Goal: Task Accomplishment & Management: Complete application form

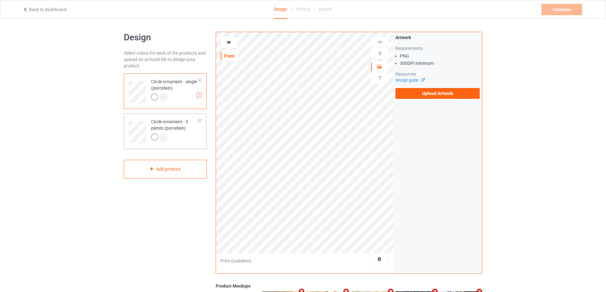
click at [200, 121] on div at bounding box center [200, 120] width 4 height 4
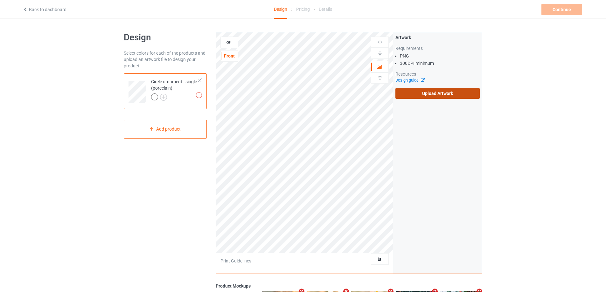
click at [422, 89] on label "Upload Artwork" at bounding box center [437, 93] width 84 height 11
click at [0, 0] on input "Upload Artwork" at bounding box center [0, 0] width 0 height 0
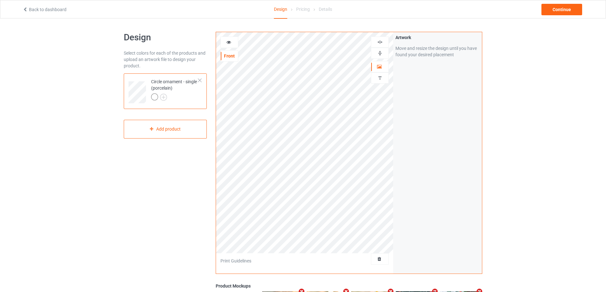
click at [381, 40] on img at bounding box center [380, 42] width 6 height 6
click at [231, 40] on icon at bounding box center [228, 41] width 5 height 4
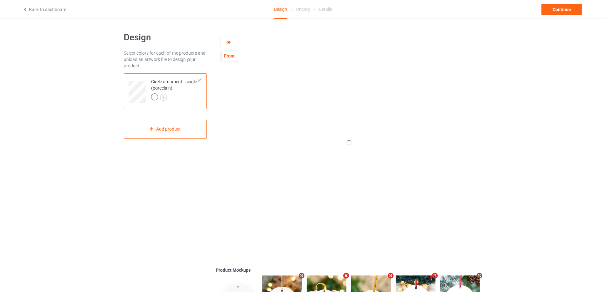
click at [231, 40] on icon at bounding box center [228, 41] width 5 height 4
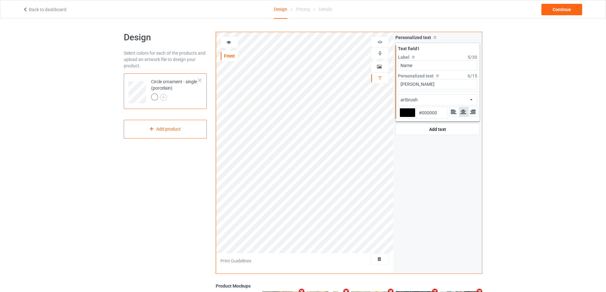
click at [426, 68] on input "Name" at bounding box center [437, 65] width 79 height 10
type input "Name 1"
drag, startPoint x: 429, startPoint y: 67, endPoint x: 378, endPoint y: 59, distance: 52.6
click at [380, 58] on div "artbrush Front Artwork Personalized text Print Guidelines Personalized text All…" at bounding box center [349, 153] width 267 height 242
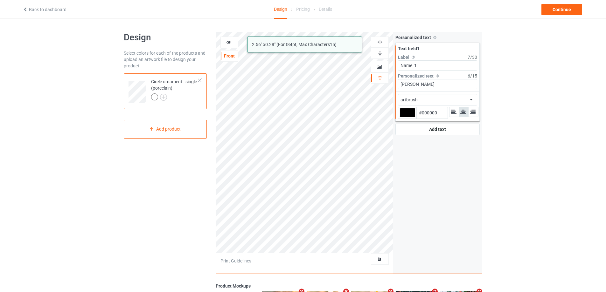
click at [377, 87] on div "artbrush 2.56 " x 0.28 " (Font 84 pt, Max Characters 15 ) Front Artwork Persona…" at bounding box center [349, 153] width 267 height 242
paste input "Name 1"
type input "Name 1"
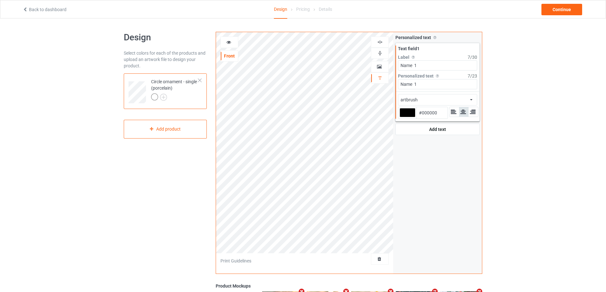
click at [411, 114] on div at bounding box center [408, 112] width 16 height 9
click at [411, 117] on input "#000000" at bounding box center [408, 121] width 16 height 9
type input "#dc1e1e"
type input "#DC1E1E"
type input "#dd1d1d"
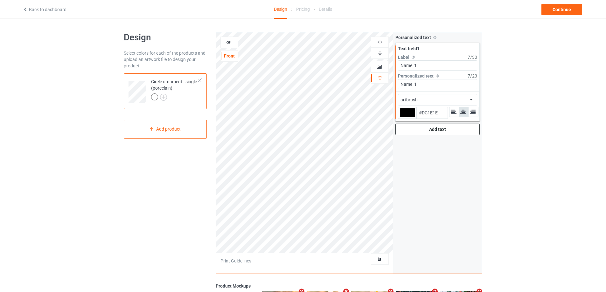
type input "#DD1D1D"
type input "#da1b1b"
type input "#DA1B1B"
type input "#db1a1a"
type input "#DB1A1A"
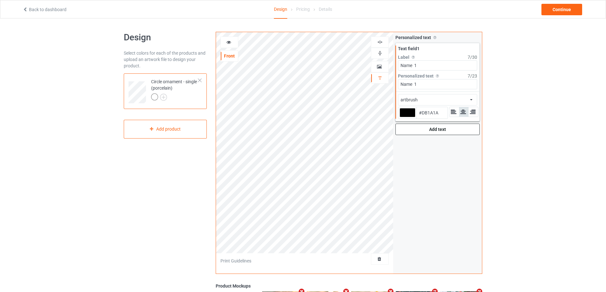
type input "#dc1818"
type input "#DC1818"
type input "#d91717"
type input "#D91717"
type input "#da1616"
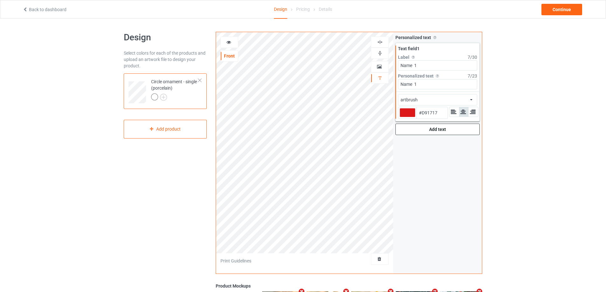
type input "#DA1616"
type input "#db1414"
type input "#DB1414"
type input "#d91212"
type input "#D91212"
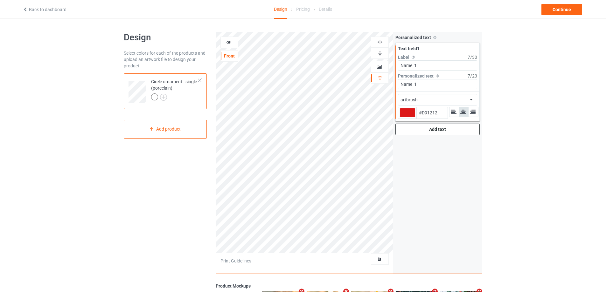
type input "#de1212"
type input "#DE1212"
type input "#e01010"
type input "#E01010"
type input "#e10e0e"
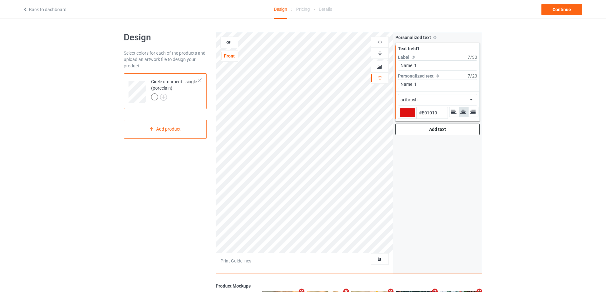
type input "#E10E0E"
type input "#e60f0f"
type input "#E60F0F"
type input "#e70d0d"
type input "#E70D0D"
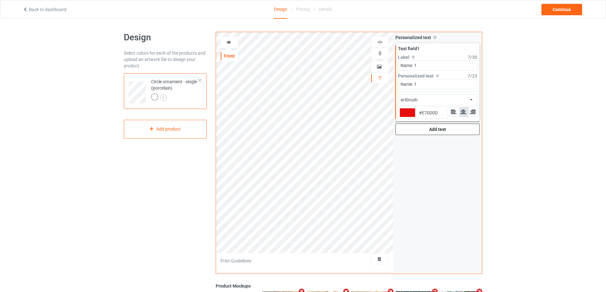
type input "#ed0c0c"
type input "#ED0C0C"
type input "#e90c0c"
type input "#E90C0C"
type input "#e70d0d"
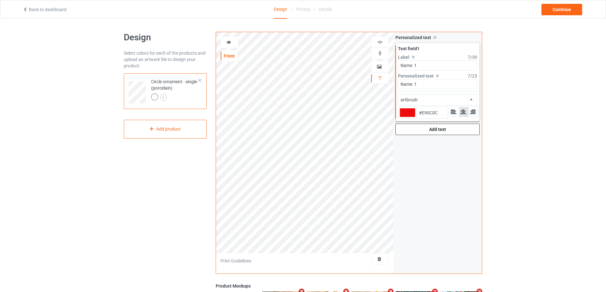
type input "#E70D0D"
type input "#e50b0b"
type input "#E50B0B"
click at [152, 168] on div "Design Select colors for each of the products and upload an artwork file to des…" at bounding box center [165, 214] width 92 height 375
click at [444, 134] on div "Add text" at bounding box center [437, 129] width 84 height 11
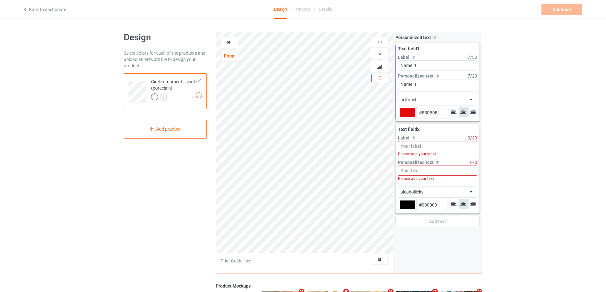
click at [437, 147] on input at bounding box center [437, 146] width 79 height 10
type input "#e50b0b"
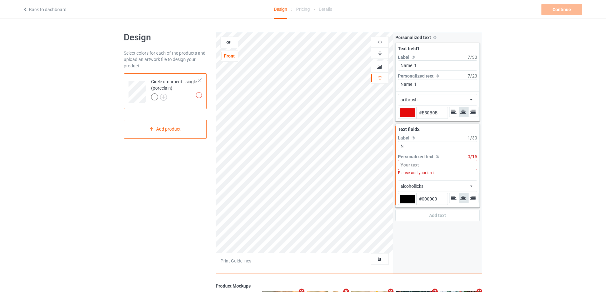
type input "Na"
type input "#e50b0b"
type input "Nam"
type input "#e50b0b"
type input "Name"
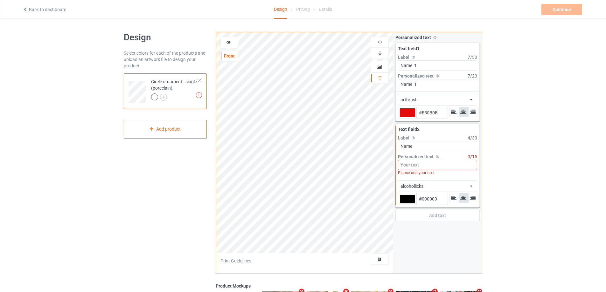
type input "#e50b0b"
type input "Name 2"
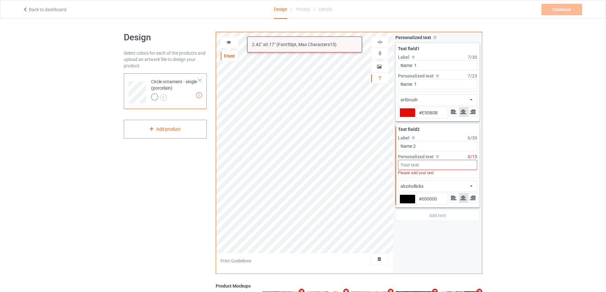
click at [424, 163] on input at bounding box center [437, 165] width 79 height 10
paste input "Name 2"
type input "#e50b0b"
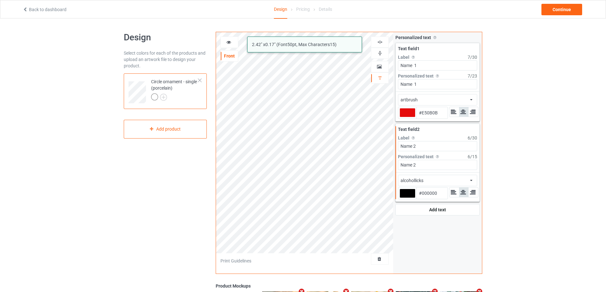
type input "Name 2"
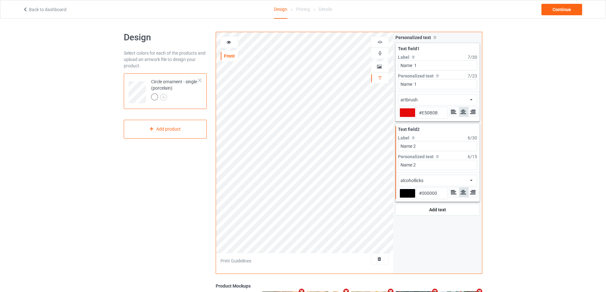
click at [408, 192] on div at bounding box center [408, 193] width 16 height 9
click at [408, 198] on input "#000000" at bounding box center [408, 202] width 16 height 9
type input "#e50b0b"
type input "#E50B0B"
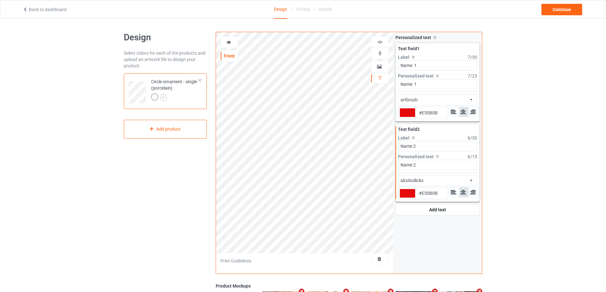
type input "#e50b0b"
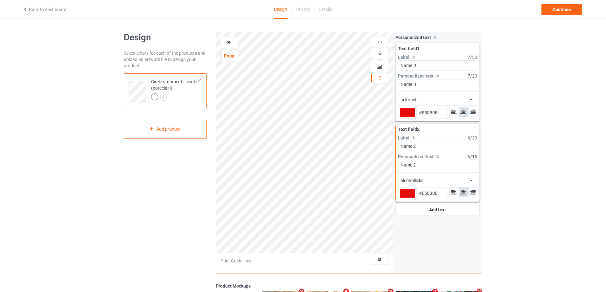
type input "#e50b0b"
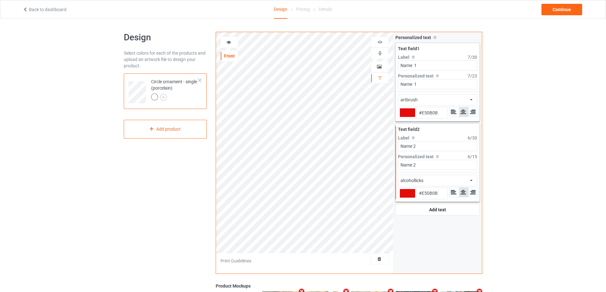
type input "#e50b0b"
click at [456, 179] on div "alcohollicks african airstream aladdin alcohollicks aldo algerian almontesnow a…" at bounding box center [437, 180] width 79 height 11
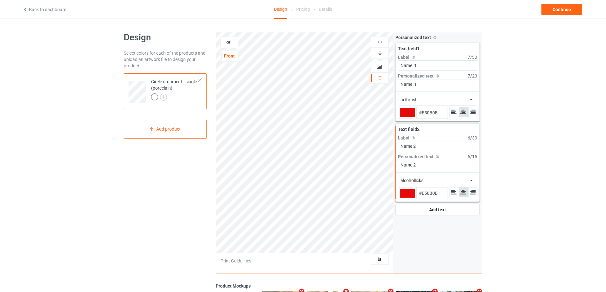
type input "#e50b0b"
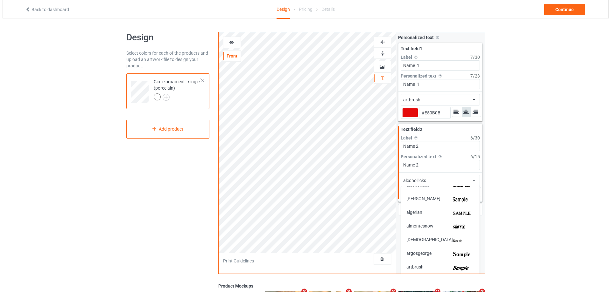
scroll to position [64, 0]
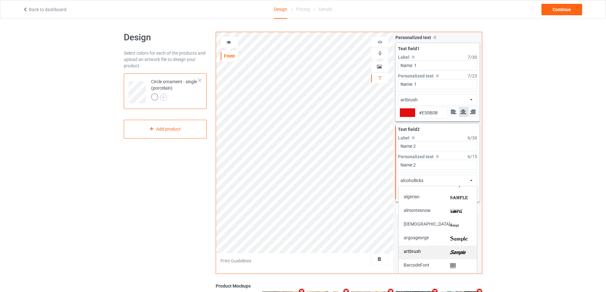
click at [450, 250] on img at bounding box center [461, 252] width 22 height 7
type input "#e50b0b"
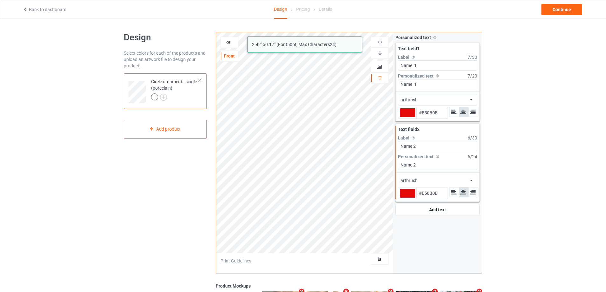
type input "#e50b0b"
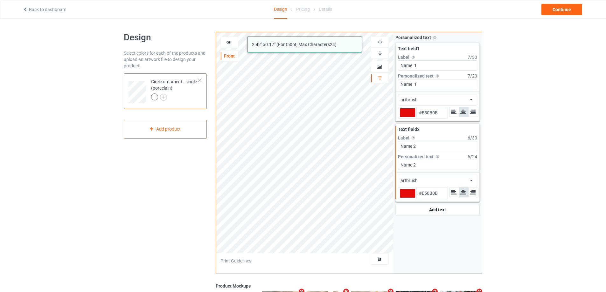
type input "#e50b0b"
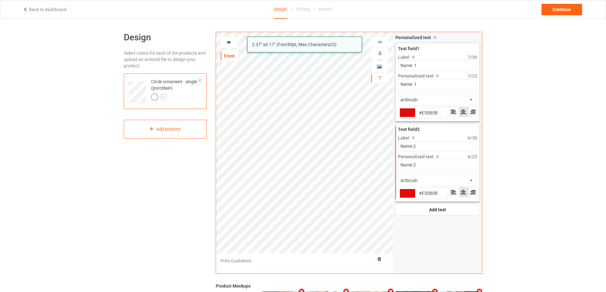
type input "#e50b0b"
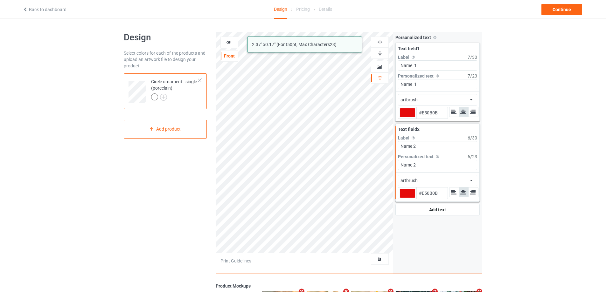
type input "#e50b0b"
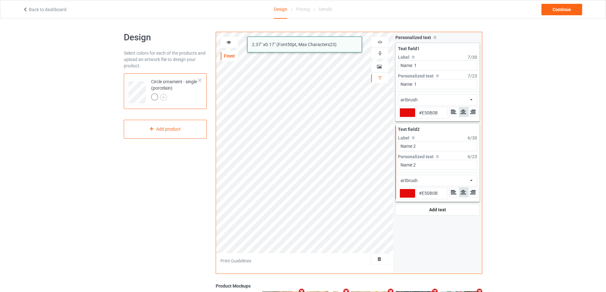
type input "#e50b0b"
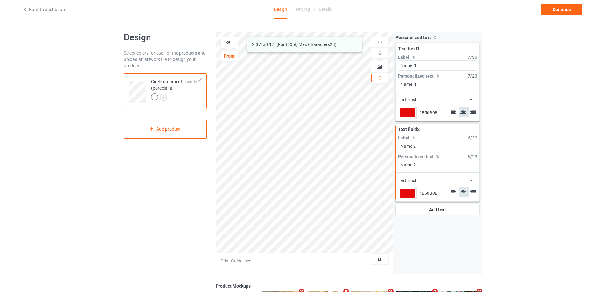
type input "#e50b0b"
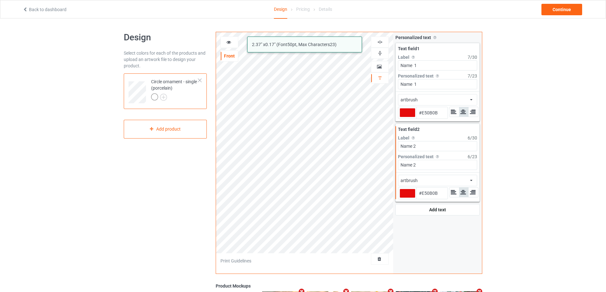
type input "#e50b0b"
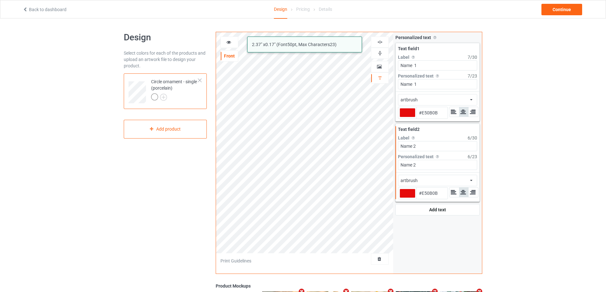
type input "#e50b0b"
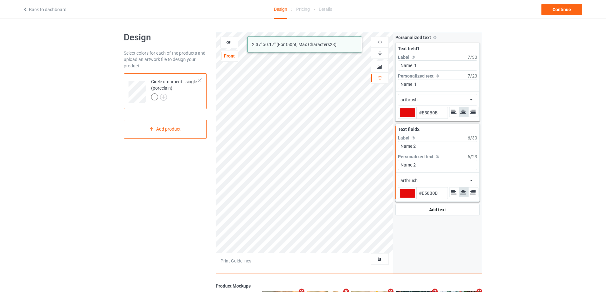
type input "#e50b0b"
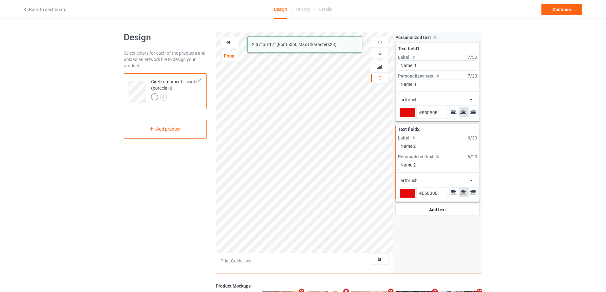
type input "#e50b0b"
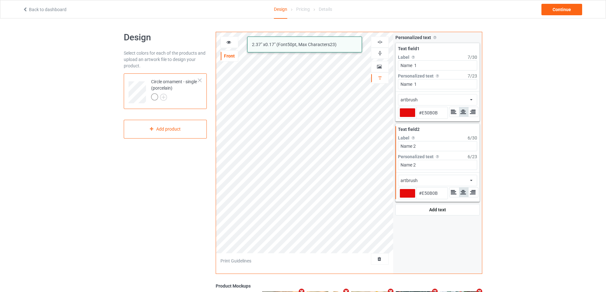
type input "#e50b0b"
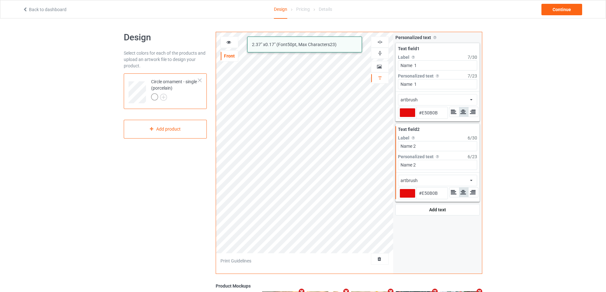
type input "#e50b0b"
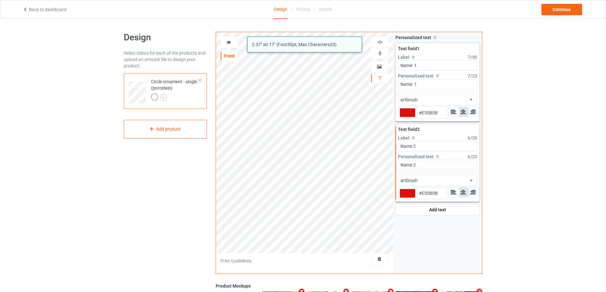
type input "#e50b0b"
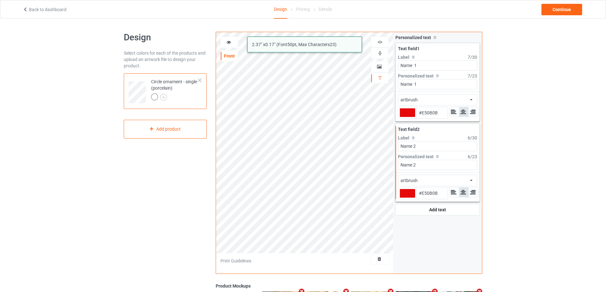
type input "#e50b0b"
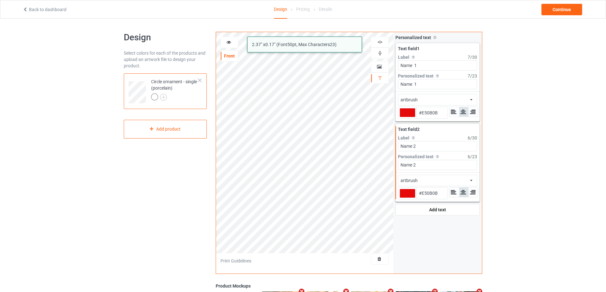
type input "#e50b0b"
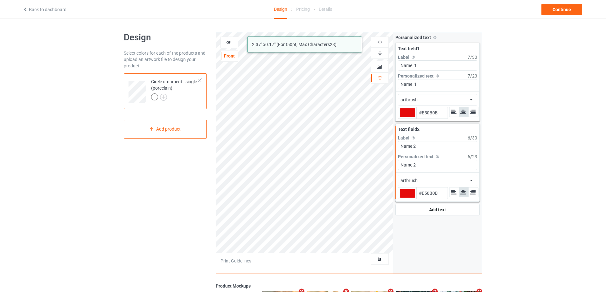
type input "#e50b0b"
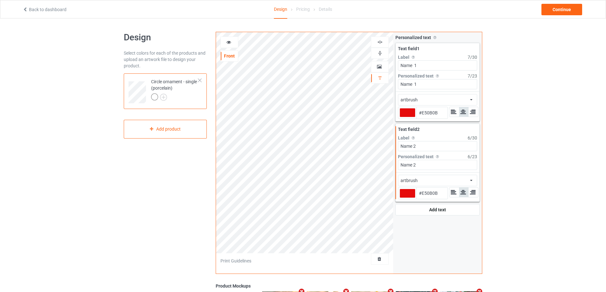
type input "#e50b0b"
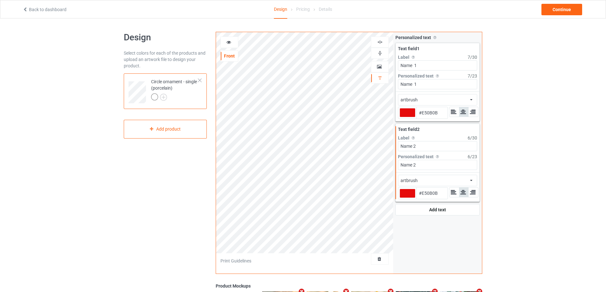
type input "#e50b0b"
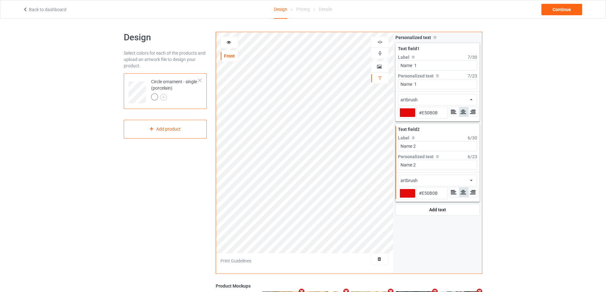
type input "#e50b0b"
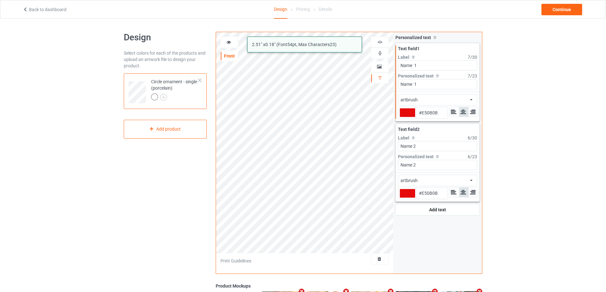
type input "#e50b0b"
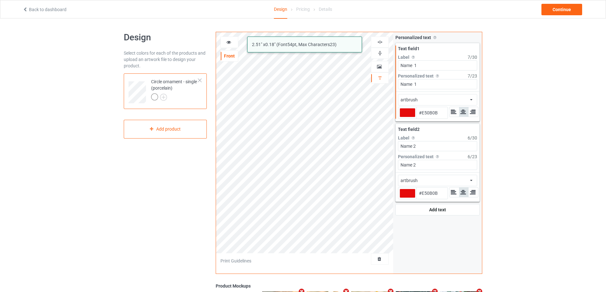
type input "#e50b0b"
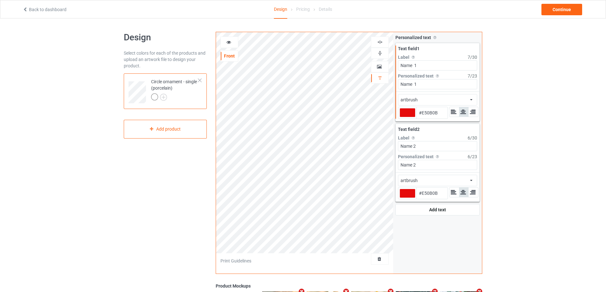
type input "#e50b0b"
click at [568, 9] on div "Continue" at bounding box center [561, 9] width 41 height 11
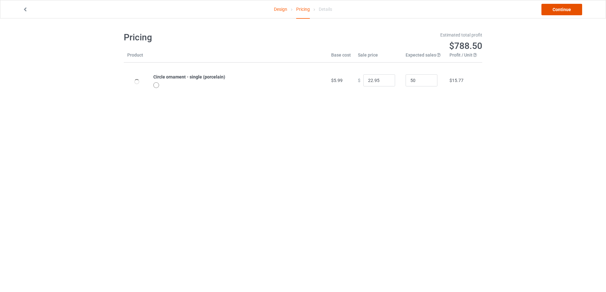
click at [568, 9] on link "Continue" at bounding box center [561, 9] width 41 height 11
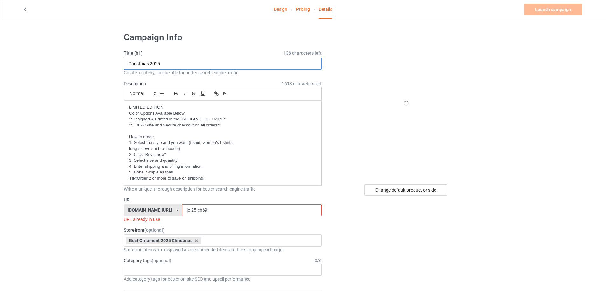
drag, startPoint x: 184, startPoint y: 60, endPoint x: 91, endPoint y: 52, distance: 93.9
type input "2"
drag, startPoint x: 197, startPoint y: 208, endPoint x: 156, endPoint y: 208, distance: 40.7
click at [156, 208] on div "gift4family.com/ gift4family.com/ homely-gift.com/ homely-gift1960s.com/ teefuf…" at bounding box center [223, 211] width 198 height 12
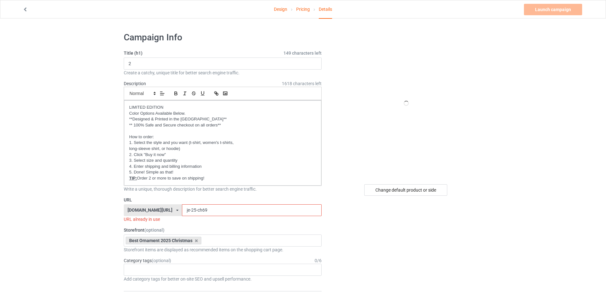
paste input "2"
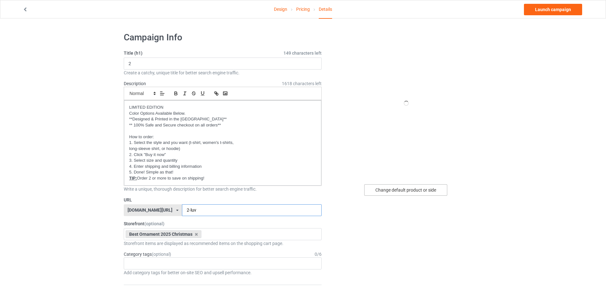
type input "2-luv"
click at [429, 195] on div "Change default product or side" at bounding box center [405, 190] width 83 height 11
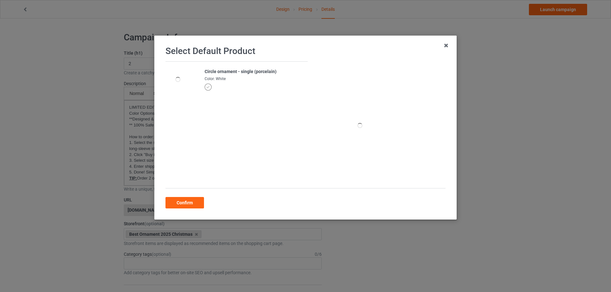
click at [181, 209] on div "Select Default Product Circle ornament - single (porcelain) Color: White Confirm" at bounding box center [305, 127] width 289 height 171
click at [184, 203] on div "Confirm" at bounding box center [184, 202] width 38 height 11
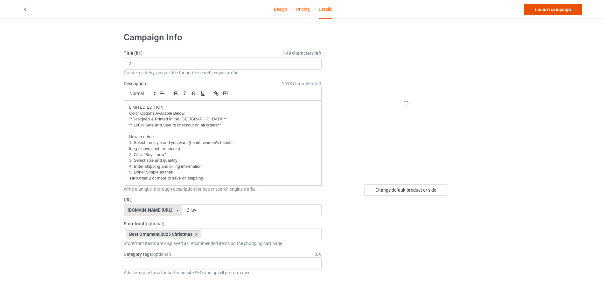
click at [549, 12] on link "Launch campaign" at bounding box center [553, 9] width 58 height 11
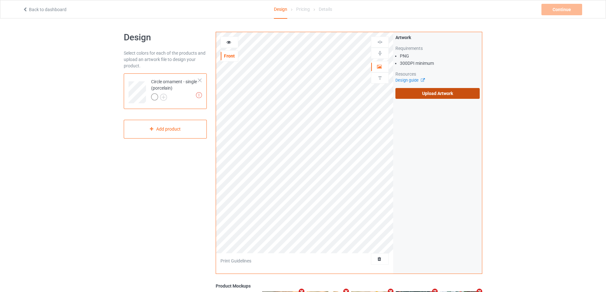
click at [457, 97] on label "Upload Artwork" at bounding box center [437, 93] width 84 height 11
click at [0, 0] on input "Upload Artwork" at bounding box center [0, 0] width 0 height 0
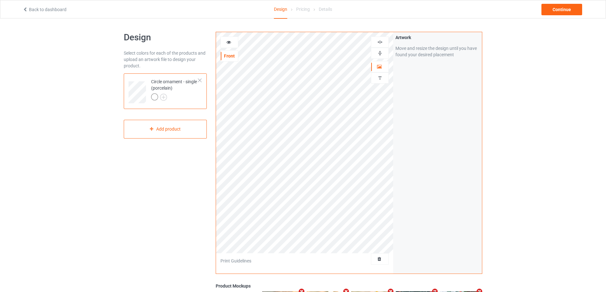
click at [230, 40] on icon at bounding box center [228, 41] width 5 height 4
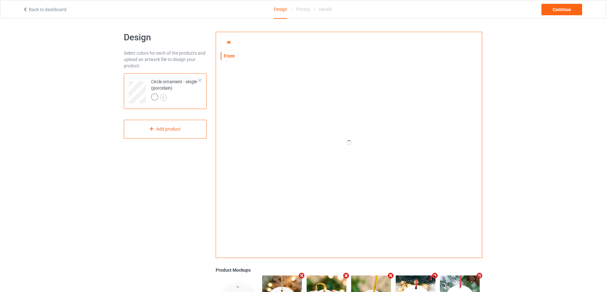
click at [230, 40] on icon at bounding box center [228, 41] width 5 height 4
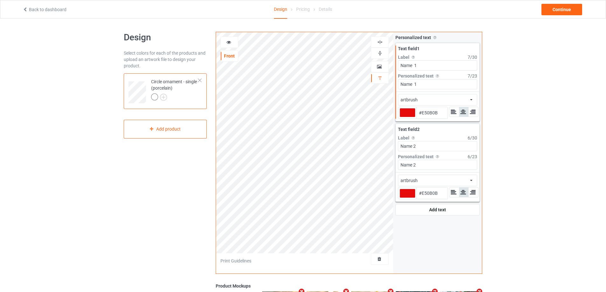
type input "#e50b0b"
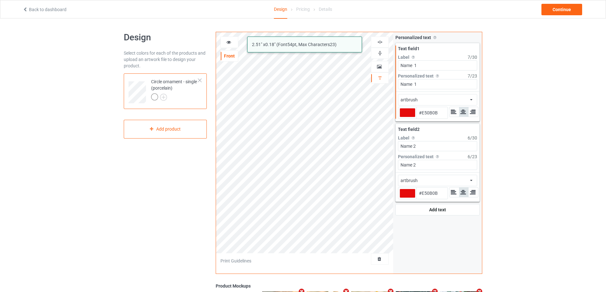
type input "#e50b0b"
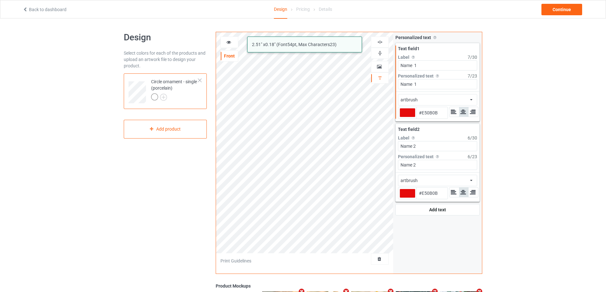
type input "#e50b0b"
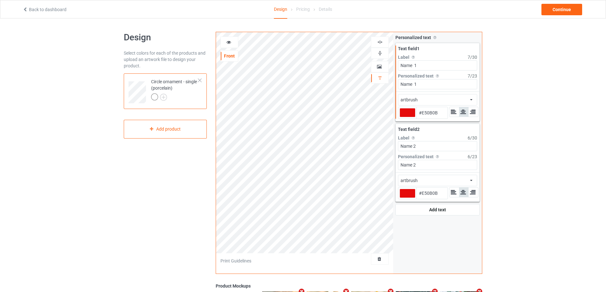
type input "#e50b0b"
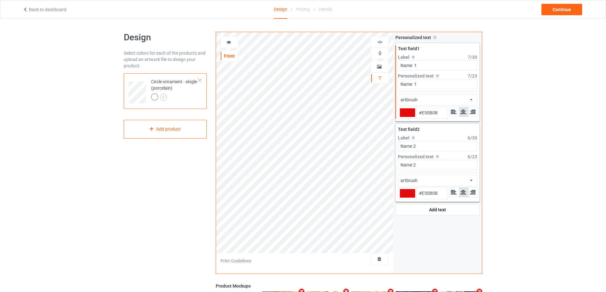
type input "#e50b0b"
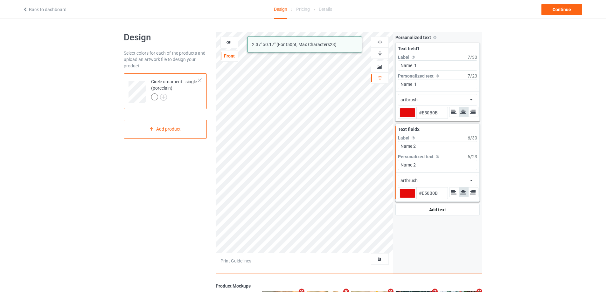
type input "#e50b0b"
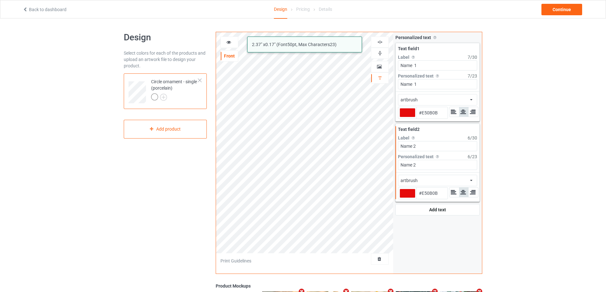
type input "#e50b0b"
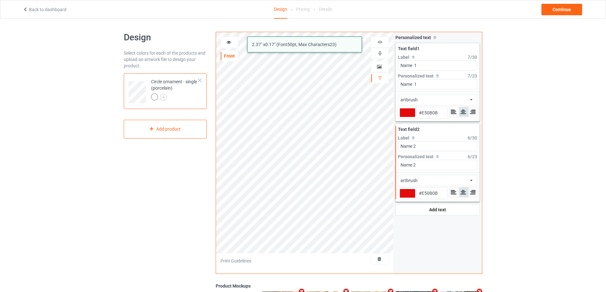
type input "#e50b0b"
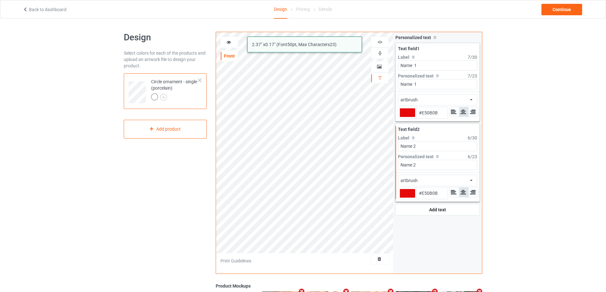
type input "#e50b0b"
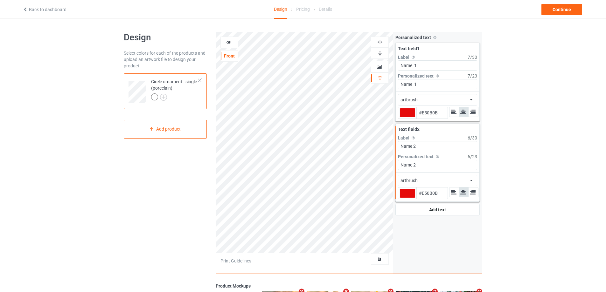
type input "#e50b0b"
click at [423, 213] on div "Add text" at bounding box center [437, 209] width 84 height 11
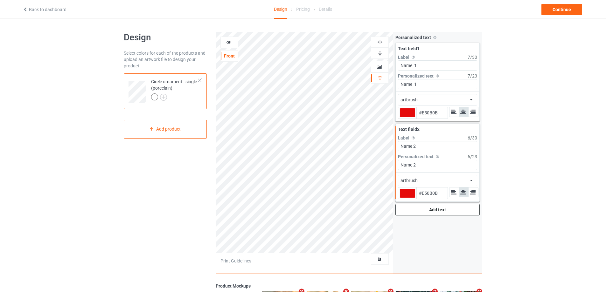
type input "#e50b0b"
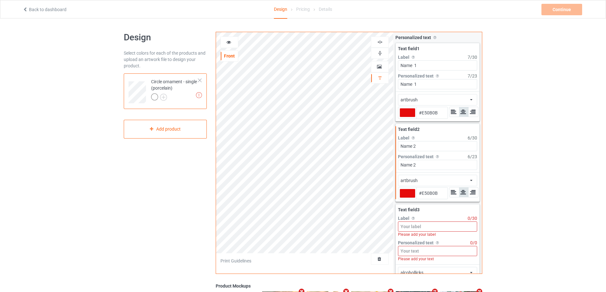
click at [427, 231] on input at bounding box center [437, 227] width 79 height 10
type input "#e50b0b"
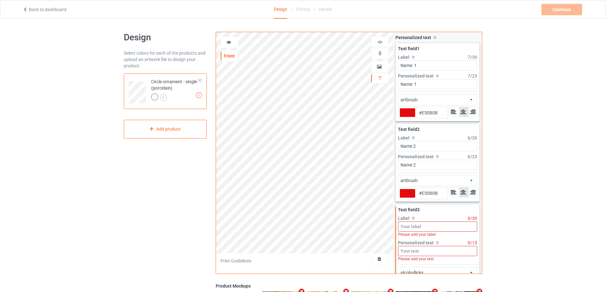
type input "N"
type input "#e50b0b"
type input "Na"
type input "#e50b0b"
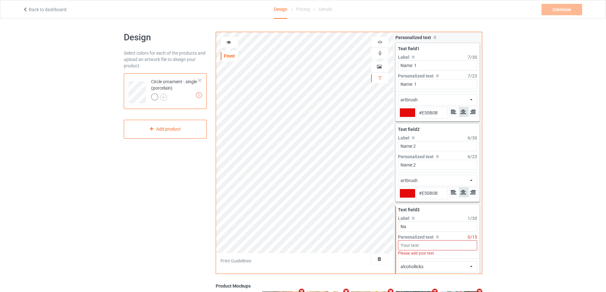
type input "#e50b0b"
type input "Nam"
type input "#e50b0b"
type input "Name"
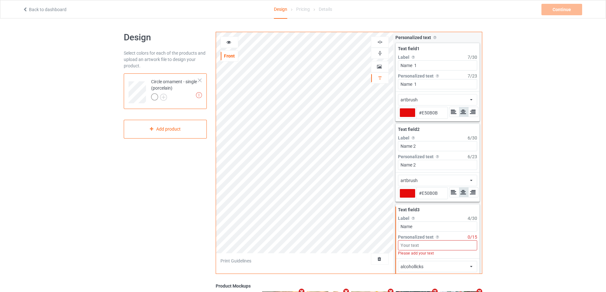
type input "#e50b0b"
type input "Name"
type input "#e50b0b"
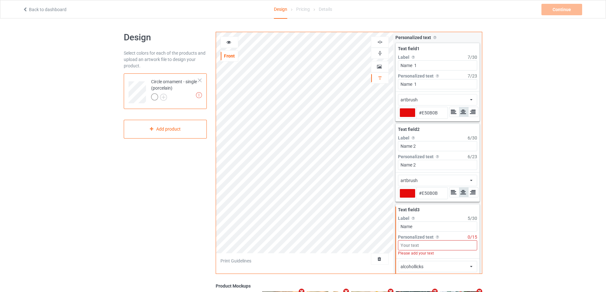
type input "Name 2"
type input "#e50b0b"
type input "Name"
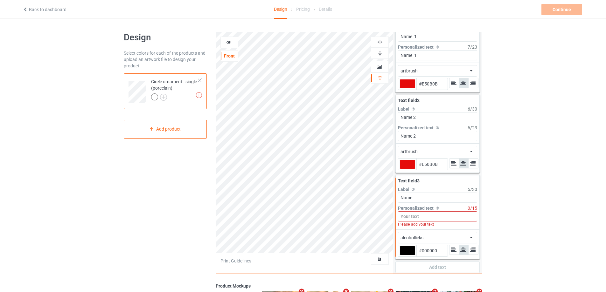
scroll to position [31, 0]
click at [442, 195] on input "Name" at bounding box center [437, 196] width 79 height 10
type input "#e50b0b"
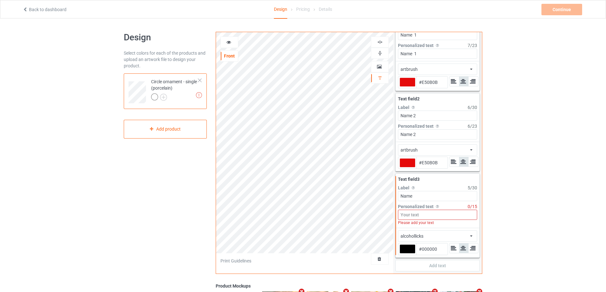
type input "#e50b0b"
type input "Name 3"
type input "#e50b0b"
click at [426, 214] on input at bounding box center [437, 215] width 79 height 10
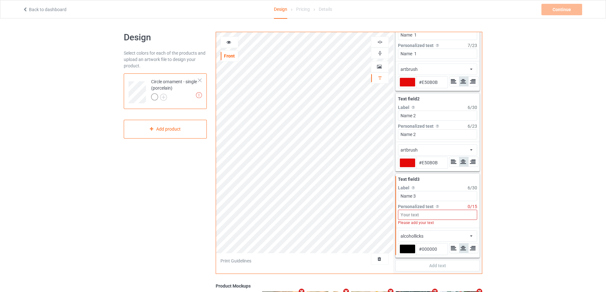
type input "#e50b0b"
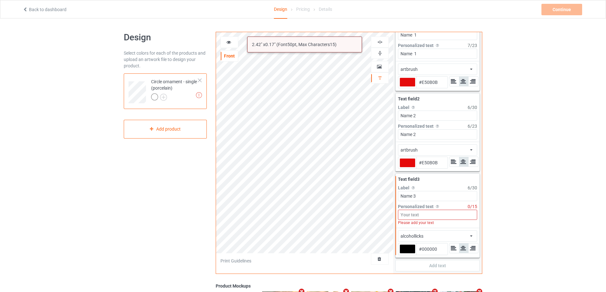
paste input "Name 3"
type input "#e50b0b"
type input "Name 3"
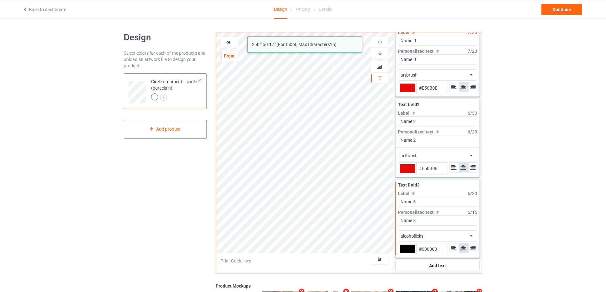
type input "#e50b0b"
type input "Name 3"
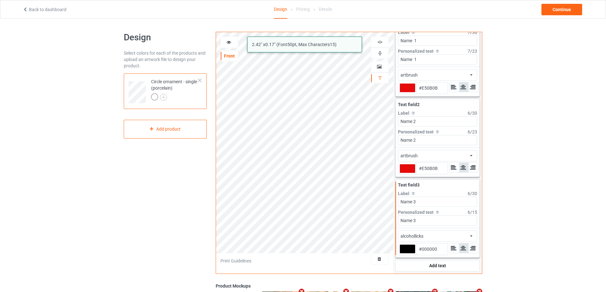
type input "#e50b0b"
click at [410, 248] on div at bounding box center [408, 249] width 16 height 9
click at [410, 254] on input "#000000" at bounding box center [408, 258] width 16 height 9
type input "#e50b0b"
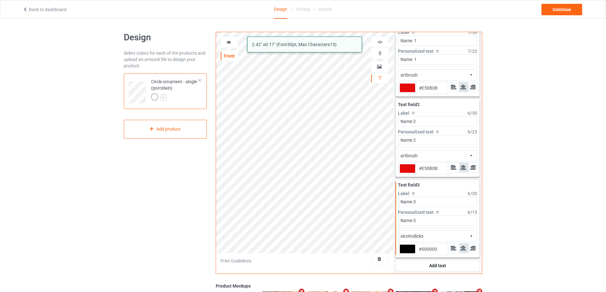
type input "#e50b0b"
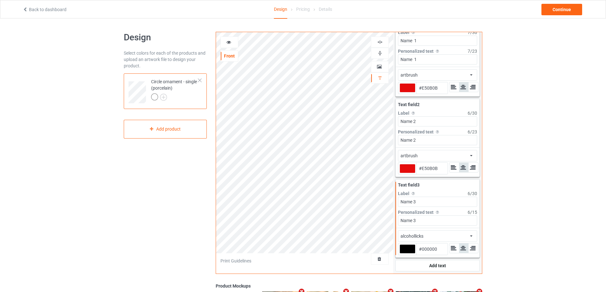
type input "#e50b0b"
type input "#E50B0B"
type input "#e50b0b"
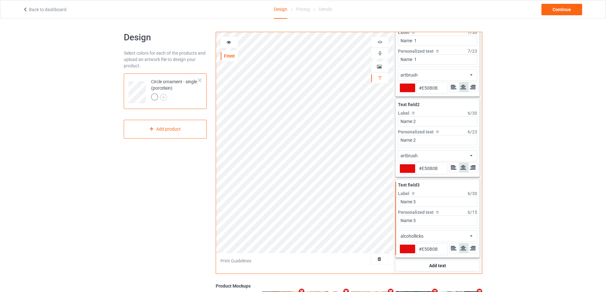
type input "#e50b0b"
click at [440, 235] on div "alcohollicks african airstream aladdin alcohollicks aldo algerian almontesnow a…" at bounding box center [437, 236] width 79 height 11
type input "#e50b0b"
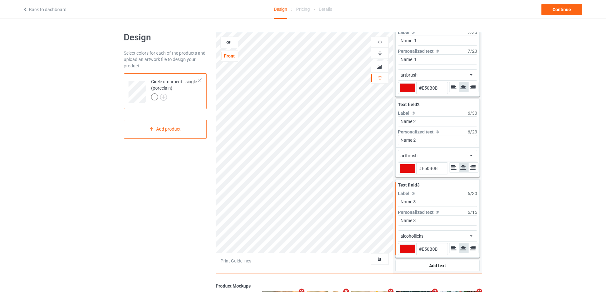
type input "#e50b0b"
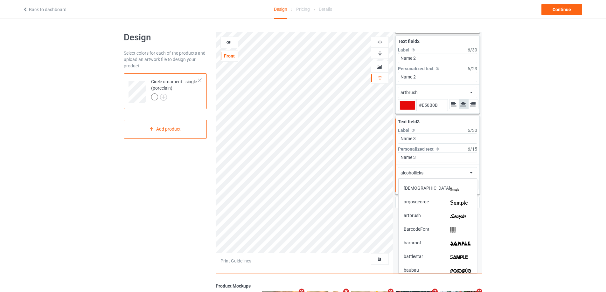
scroll to position [95, 0]
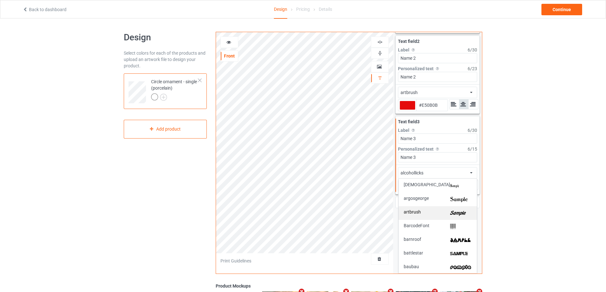
click at [450, 211] on img at bounding box center [461, 213] width 22 height 7
type input "#e50b0b"
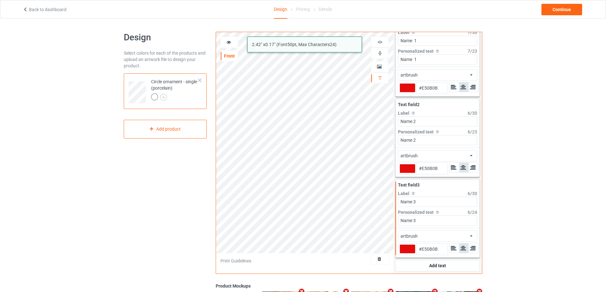
type input "#e50b0b"
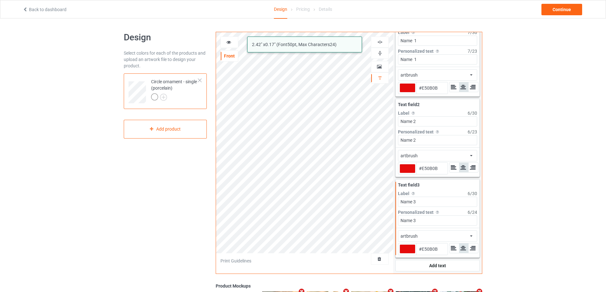
type input "#e50b0b"
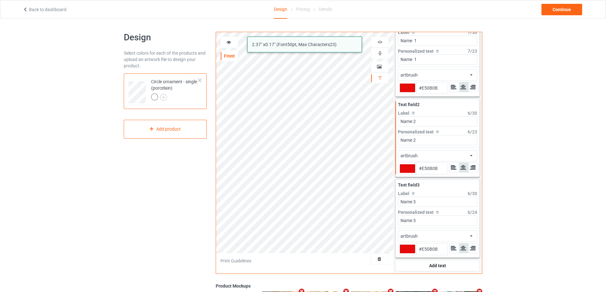
type input "#e50b0b"
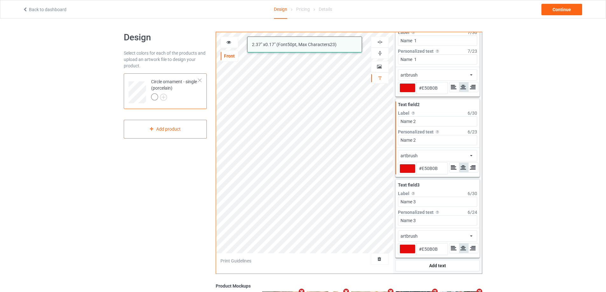
type input "#e50b0b"
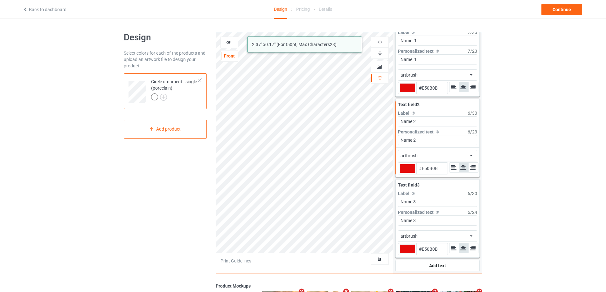
type input "#e50b0b"
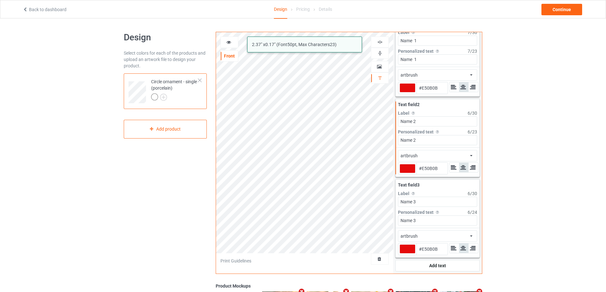
type input "#e50b0b"
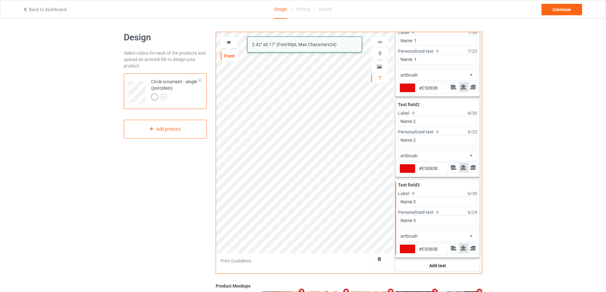
type input "#e50b0b"
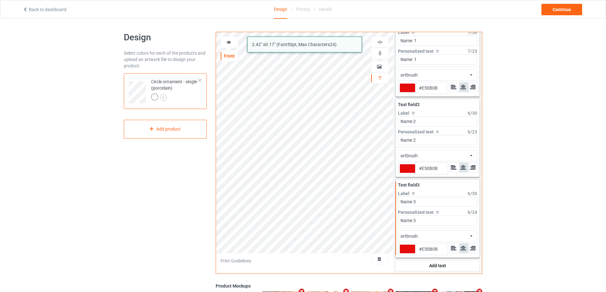
type input "#e50b0b"
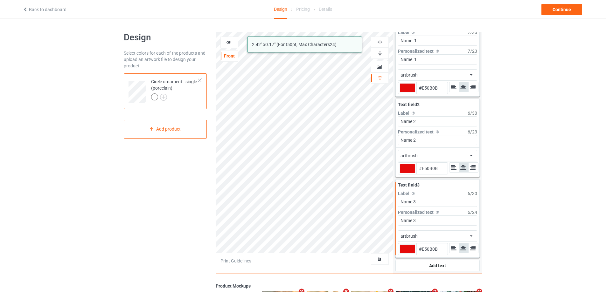
type input "#e50b0b"
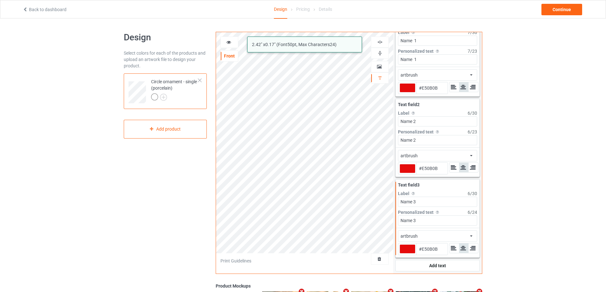
type input "#e50b0b"
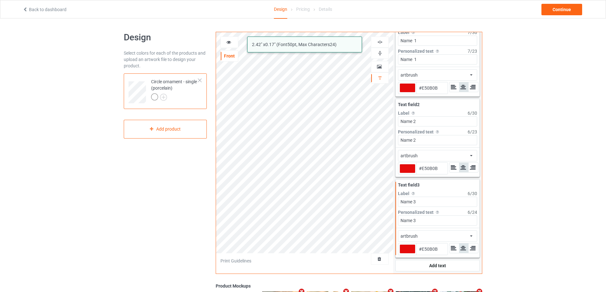
type input "#e50b0b"
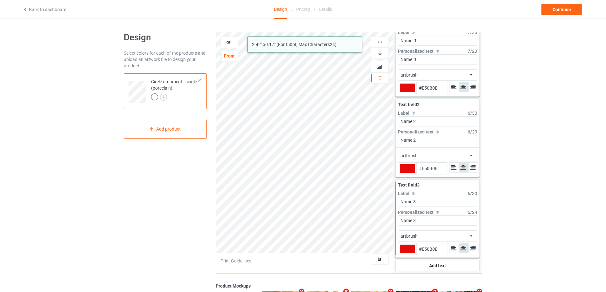
type input "#e50b0b"
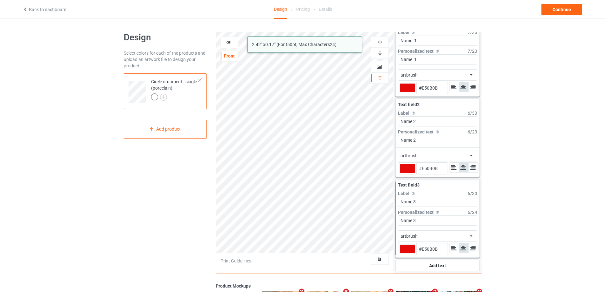
type input "#e50b0b"
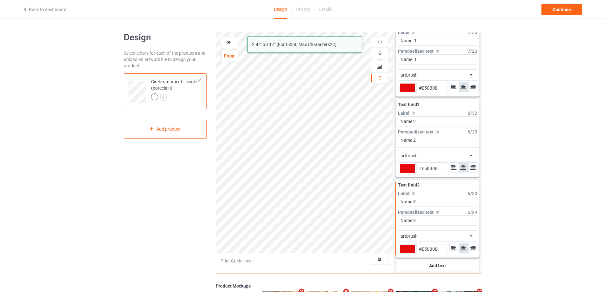
type input "#e50b0b"
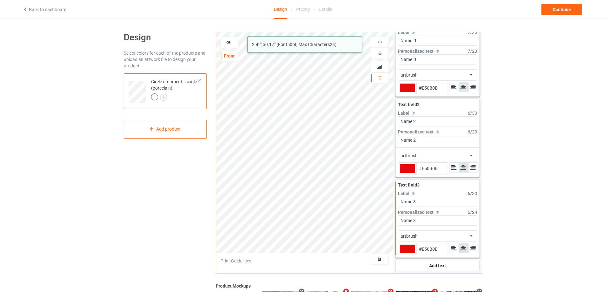
type input "#e50b0b"
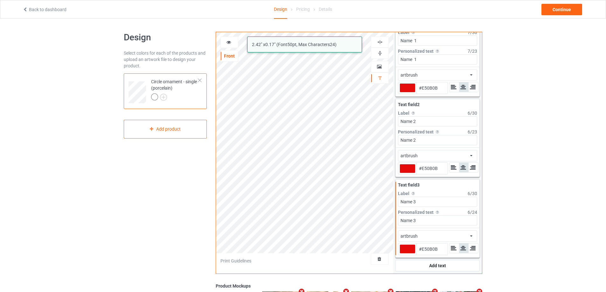
type input "#e50b0b"
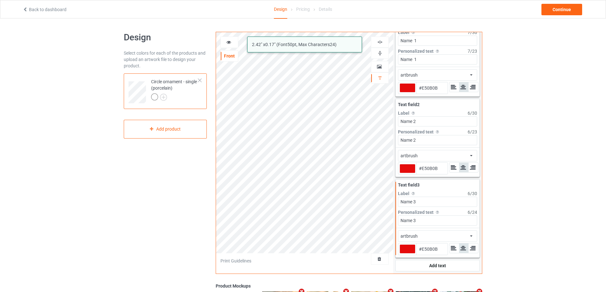
type input "#e50b0b"
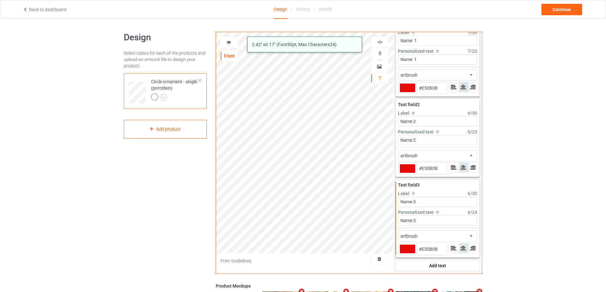
type input "#e50b0b"
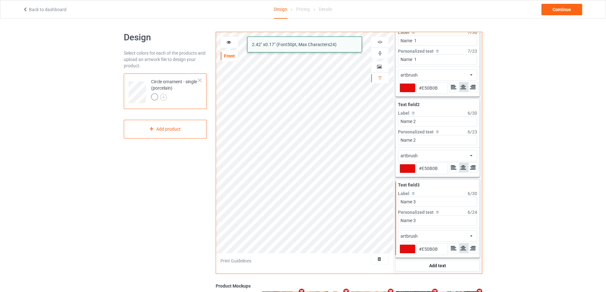
type input "#e50b0b"
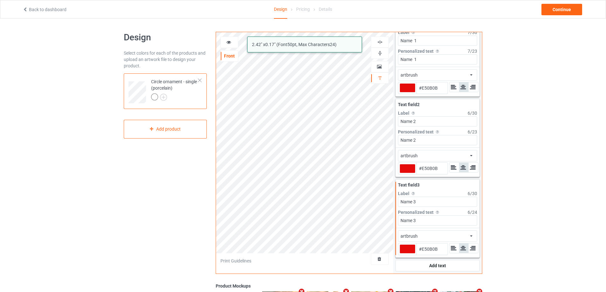
type input "#e50b0b"
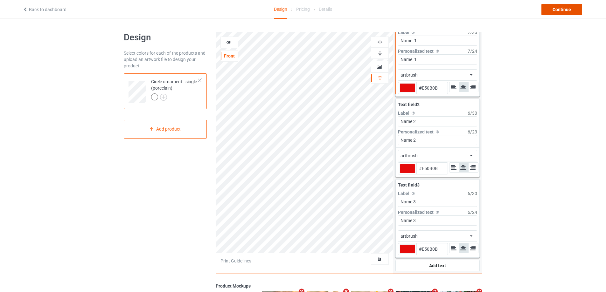
click at [563, 9] on div "Continue" at bounding box center [561, 9] width 41 height 11
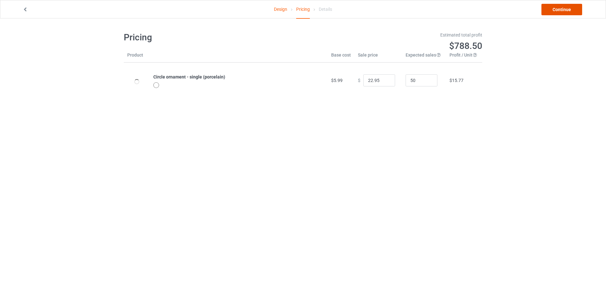
click at [563, 10] on link "Continue" at bounding box center [561, 9] width 41 height 11
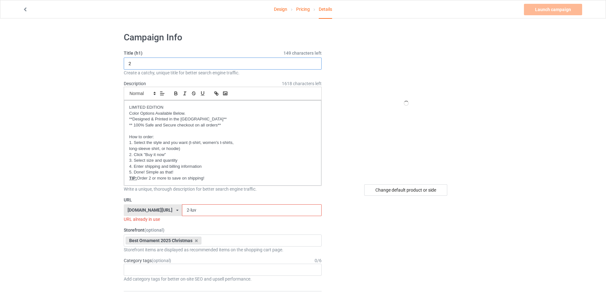
drag, startPoint x: 136, startPoint y: 64, endPoint x: 124, endPoint y: 63, distance: 12.8
click at [124, 63] on input "2" at bounding box center [223, 64] width 198 height 12
drag, startPoint x: 178, startPoint y: 213, endPoint x: 171, endPoint y: 213, distance: 7.0
click at [171, 213] on div "gift4family.com/ gift4family.com/ homely-gift.com/ homely-gift1960s.com/ teefuf…" at bounding box center [223, 211] width 198 height 12
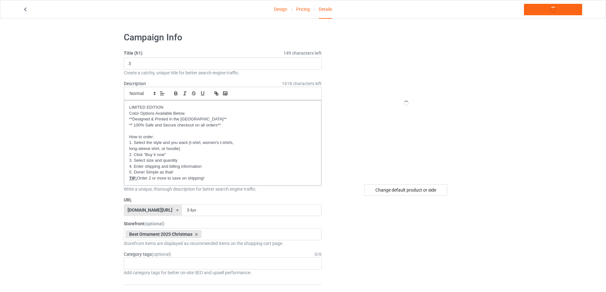
click at [568, 10] on link "Launch campaign" at bounding box center [553, 9] width 58 height 11
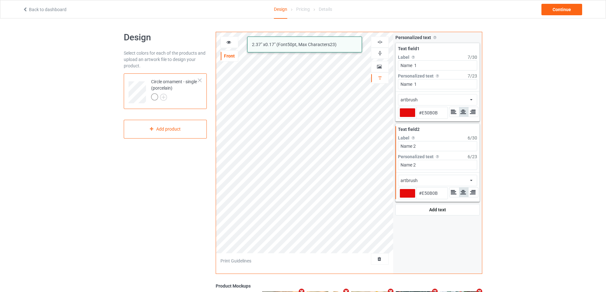
type input "#e50b0b"
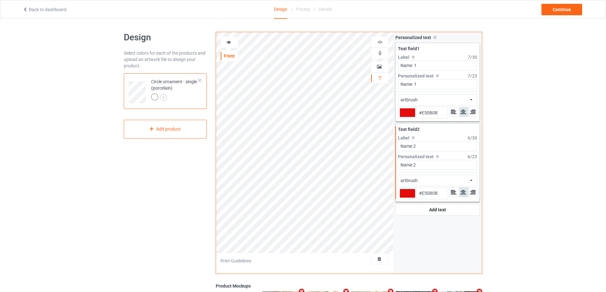
type input "#e50b0b"
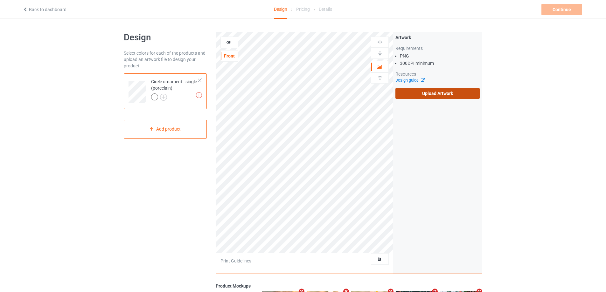
click at [441, 91] on label "Upload Artwork" at bounding box center [437, 93] width 84 height 11
click at [0, 0] on input "Upload Artwork" at bounding box center [0, 0] width 0 height 0
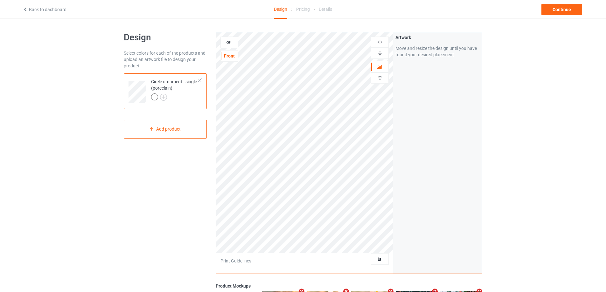
click at [379, 40] on img at bounding box center [380, 42] width 6 height 6
click at [384, 41] on div at bounding box center [379, 42] width 17 height 6
click at [381, 53] on img at bounding box center [380, 53] width 6 height 6
click at [229, 45] on div at bounding box center [229, 42] width 17 height 6
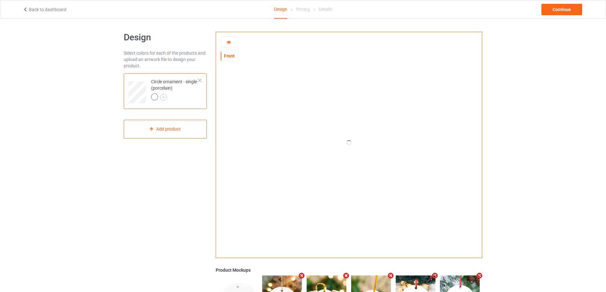
click at [230, 43] on icon at bounding box center [228, 41] width 5 height 4
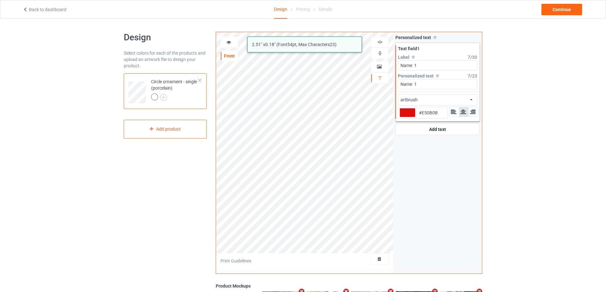
type input "#e50b0b"
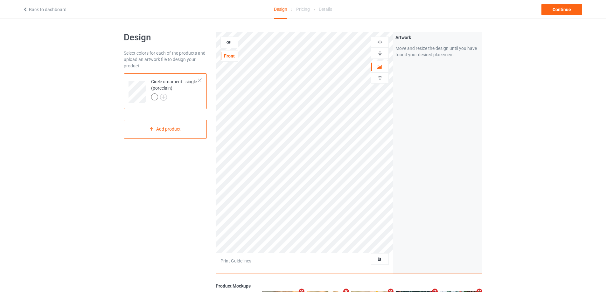
click at [380, 42] on img at bounding box center [380, 42] width 6 height 6
click at [380, 51] on img at bounding box center [380, 53] width 6 height 6
click at [383, 40] on img at bounding box center [380, 42] width 6 height 6
click at [230, 43] on icon at bounding box center [228, 41] width 5 height 4
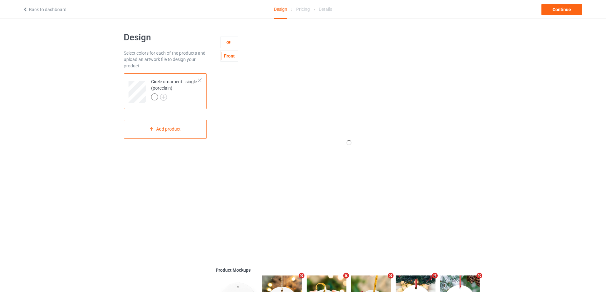
click at [230, 43] on icon at bounding box center [228, 41] width 5 height 4
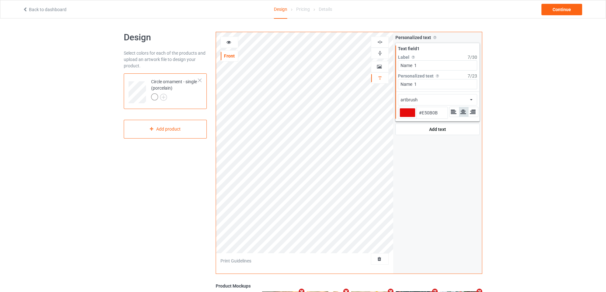
click at [428, 67] on input "Name 1" at bounding box center [437, 65] width 79 height 10
type input "#e50b0b"
type input "Name"
type input "#e50b0b"
type input "Name"
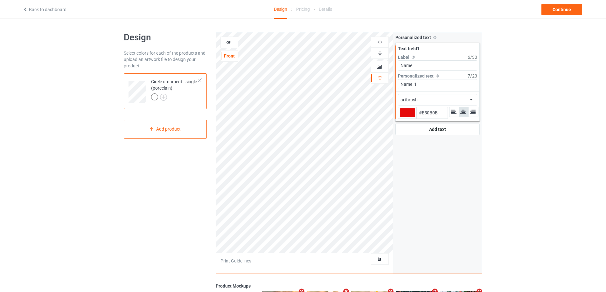
type input "#e50b0b"
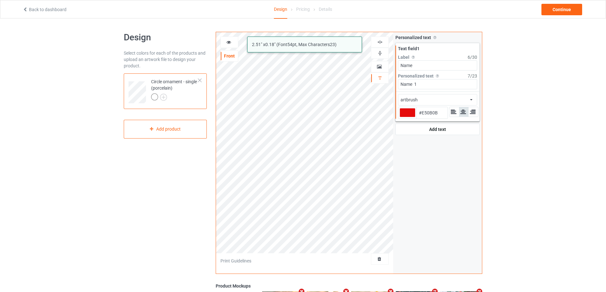
drag, startPoint x: 423, startPoint y: 84, endPoint x: 385, endPoint y: 84, distance: 37.5
click at [387, 83] on div "artbrush 2.51 " x 0.18 " (Font 54 pt, Max Characters 23 ) Front Artwork Persona…" at bounding box center [349, 153] width 267 height 242
type input "S"
type input "#e50b0b"
type input "So"
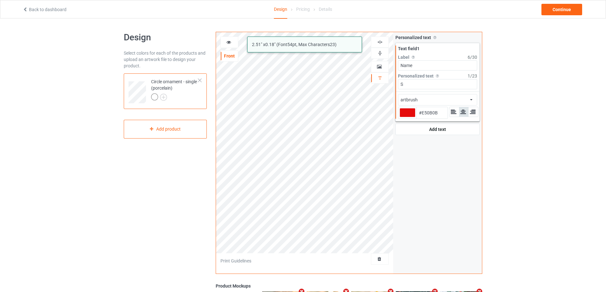
type input "#e50b0b"
type input "Sop"
type input "#e50b0b"
type input "Soph"
type input "#e50b0b"
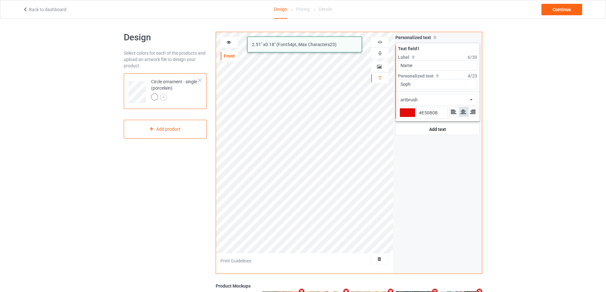
type input "Sophi"
type input "#e50b0b"
type input "[PERSON_NAME]"
type input "#e50b0b"
type input "Sophia&"
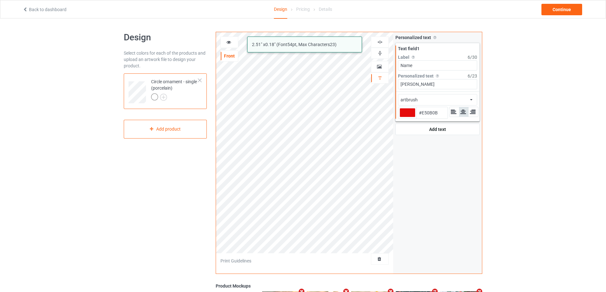
type input "#e50b0b"
type input "Sophia&A"
type input "#e50b0b"
type input "Sophia&An"
type input "#e50b0b"
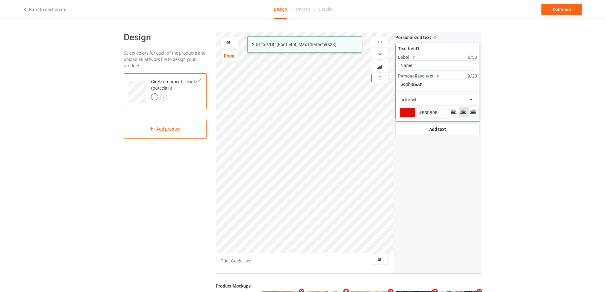
type input "Sophia&Ann"
type input "#e50b0b"
type input "Sophia&An"
type input "#e50b0b"
type input "Sophia&A"
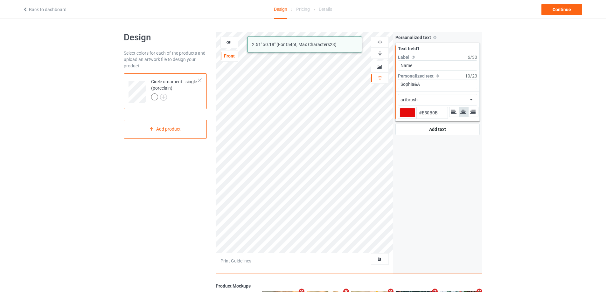
type input "#e50b0b"
type input "Sophia&"
type input "#e50b0b"
type input "[PERSON_NAME]"
type input "#e50b0b"
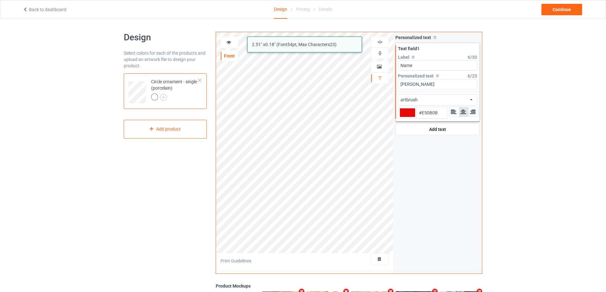
type input "Sophia&"
type input "#e50b0b"
type input "Sophia&a"
type input "#e50b0b"
type input "Sophia&an"
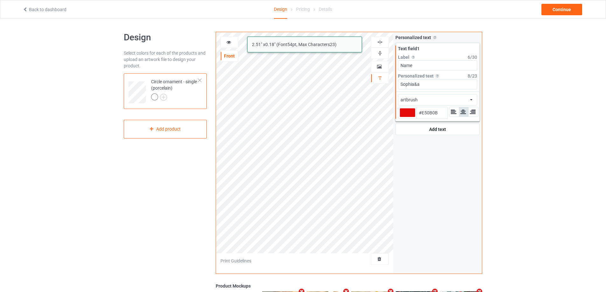
type input "#e50b0b"
type input "Sophia&a"
type input "#e50b0b"
type input "Sophia&"
type input "#e50b0b"
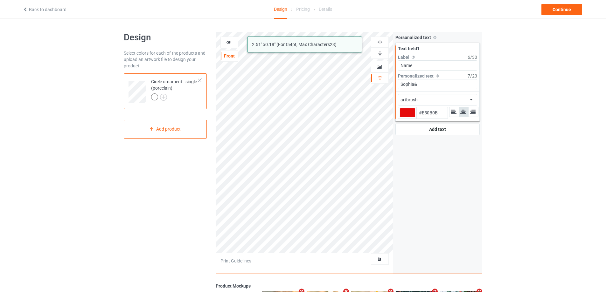
type input "Sophia&A"
type input "#e50b0b"
type input "Sophia&An"
type input "#e50b0b"
type input "Sophia&Ann"
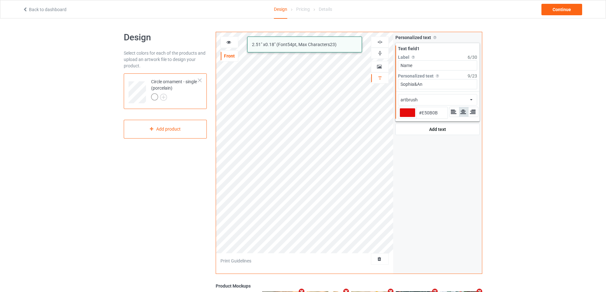
type input "#e50b0b"
type input "Sophia&Anna"
type input "#e50b0b"
type input "Sophia&Anna&"
type input "#e50b0b"
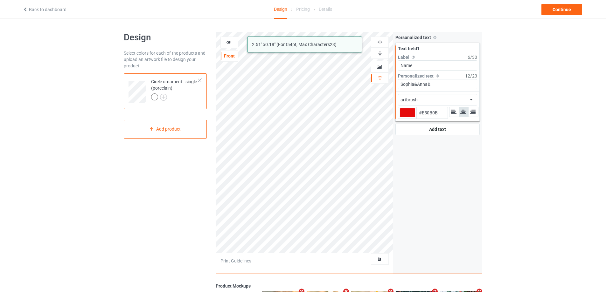
type input "Sophia&Anna&J"
type input "#e50b0b"
type input "Sophia&Anna&Ji"
type input "#e50b0b"
type input "Sophia&Anna&Jis"
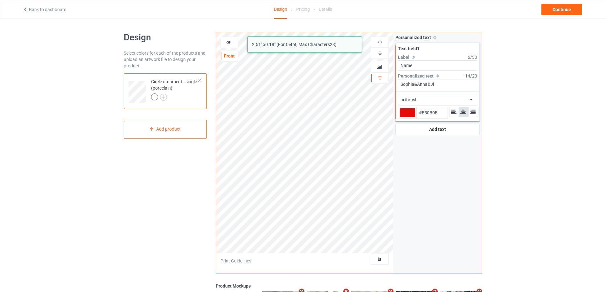
type input "#e50b0b"
type input "Sophia&Anna&Jiso"
type input "#e50b0b"
type input "Sophia&Anna&Jiso&"
type input "#e50b0b"
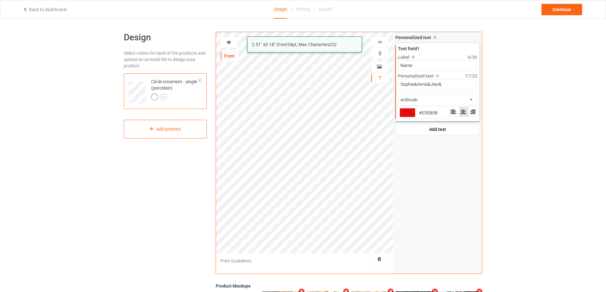
type input "Sophia&Anna&Jiso&D"
type input "#e50b0b"
type input "Sophia&Anna&Jiso&Di"
type input "#e50b0b"
type input "Sophia&Anna&Jiso&Dia"
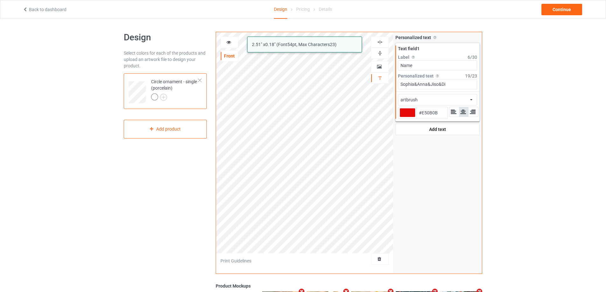
type input "#e50b0b"
type input "Sophia&Anna&Jiso&Dian"
type input "#e50b0b"
type input "Sophia&Anna&Jiso&Diana"
type input "#e50b0b"
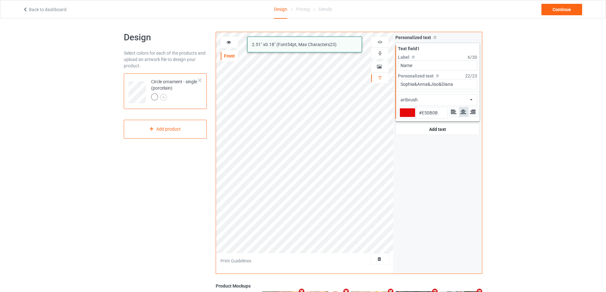
type input "Sophia&Anna&Jiso&Diana"
type input "#e50b0b"
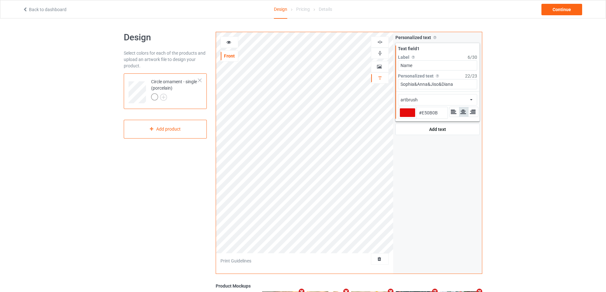
click at [227, 42] on icon at bounding box center [228, 41] width 5 height 4
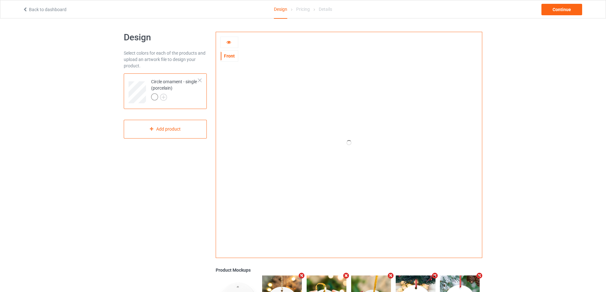
click at [227, 42] on icon at bounding box center [228, 41] width 5 height 4
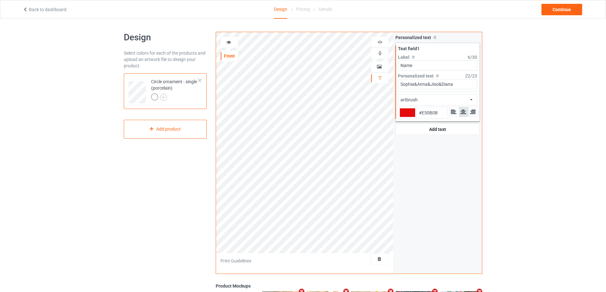
click at [416, 85] on input "Sophia&Anna&Jiso&Diana" at bounding box center [437, 84] width 79 height 10
type input "#e50b0b"
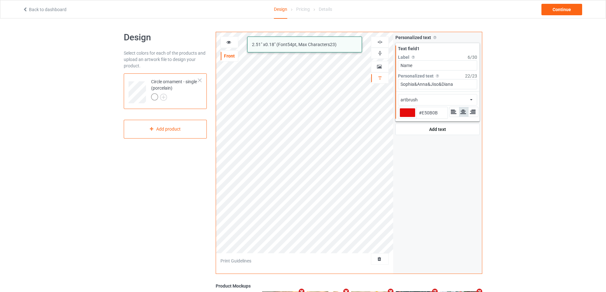
type input "SophiaAnna&Jiso&Diana"
type input "#e50b0b"
type input "[PERSON_NAME]"
click at [429, 85] on input "[PERSON_NAME]" at bounding box center [437, 84] width 79 height 10
type input "#e50b0b"
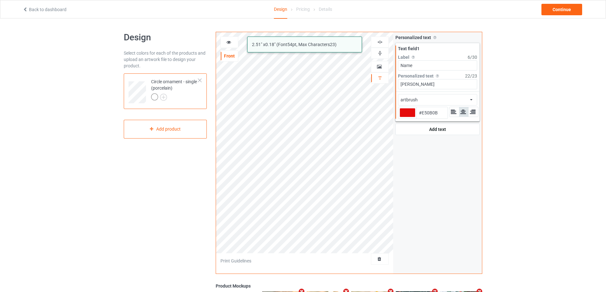
type input "[PERSON_NAME]"
type input "#e50b0b"
type input "[PERSON_NAME] [PERSON_NAME] Jiso&Diana"
click at [437, 84] on input "[PERSON_NAME] [PERSON_NAME] Jiso&Diana" at bounding box center [437, 84] width 79 height 10
type input "#e50b0b"
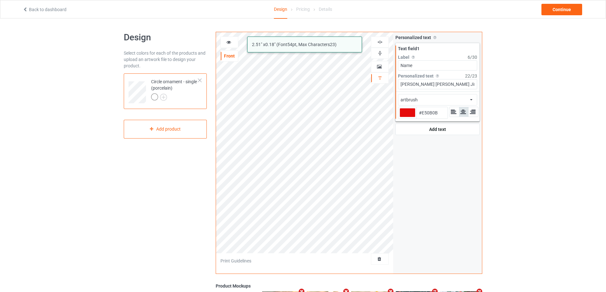
type input "[PERSON_NAME] [PERSON_NAME] JisoDiana"
type input "#e50b0b"
type input "[PERSON_NAME] [PERSON_NAME] Jiso [PERSON_NAME]"
type input "#e50b0b"
type input "[PERSON_NAME] [PERSON_NAME] Jiso [PERSON_NAME]"
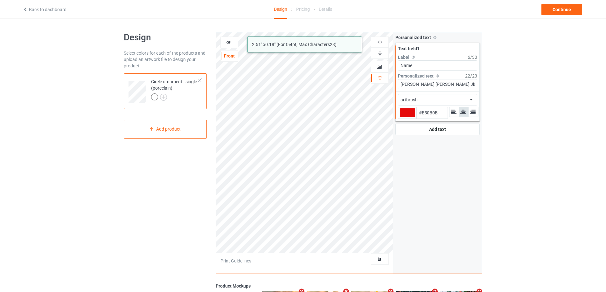
type input "#e50b0b"
click at [528, 161] on div "Design Select colors for each of the products and upload an artwork file to des…" at bounding box center [303, 214] width 606 height 393
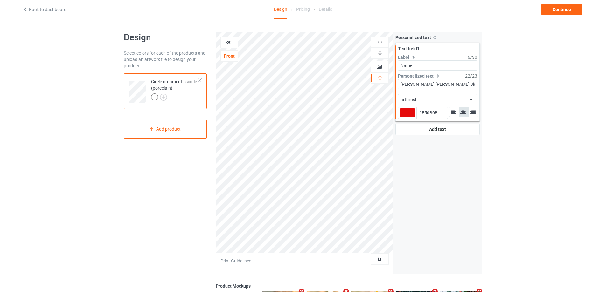
click at [230, 42] on icon at bounding box center [228, 41] width 5 height 4
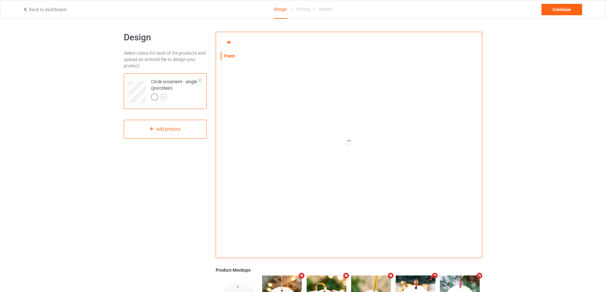
click at [230, 42] on icon at bounding box center [228, 41] width 5 height 4
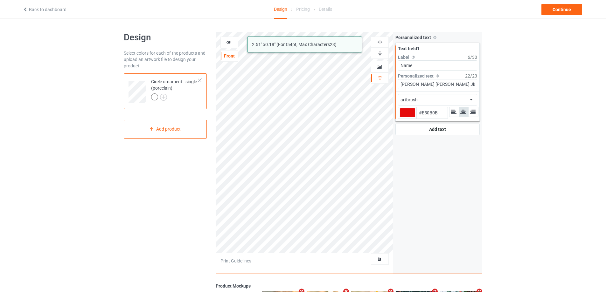
click at [416, 84] on input "[PERSON_NAME] [PERSON_NAME] Jiso [PERSON_NAME]" at bounding box center [437, 84] width 79 height 10
type input "#e50b0b"
type input "[PERSON_NAME] [PERSON_NAME] Jiso [PERSON_NAME]"
click at [428, 84] on input "[PERSON_NAME] [PERSON_NAME] Jiso [PERSON_NAME]" at bounding box center [437, 84] width 79 height 10
type input "#e50b0b"
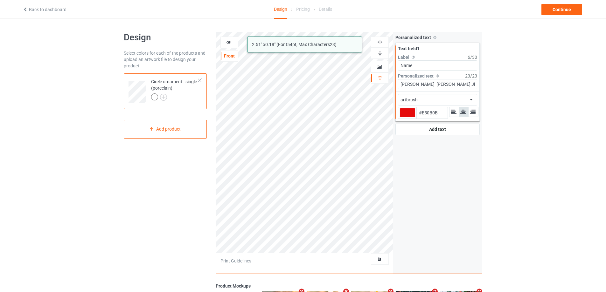
type input "[PERSON_NAME] [PERSON_NAME] Jiso [PERSON_NAME]"
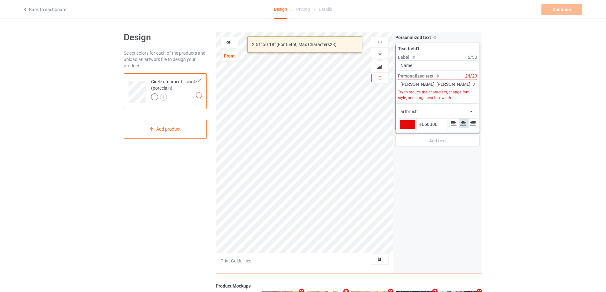
click at [437, 85] on input "[PERSON_NAME] [PERSON_NAME] Jiso [PERSON_NAME]" at bounding box center [437, 84] width 79 height 10
type input "#e50b0b"
type input "[PERSON_NAME] [PERSON_NAME] Jiso [PERSON_NAME]"
type input "#e50b0b"
type input "[PERSON_NAME] [PERSON_NAME] Jiso [PERSON_NAME]"
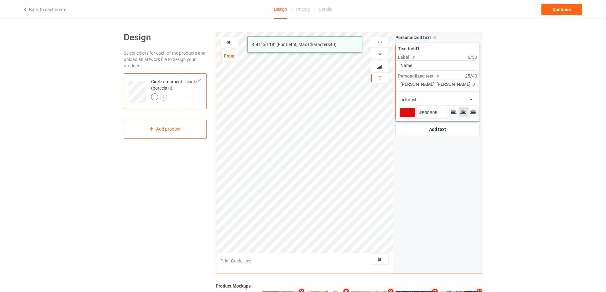
click at [436, 180] on div "artbrush 4.41 " x 0.18 " (Font 54 pt, Max Characters 40 ) Front Artwork Persona…" at bounding box center [349, 153] width 267 height 242
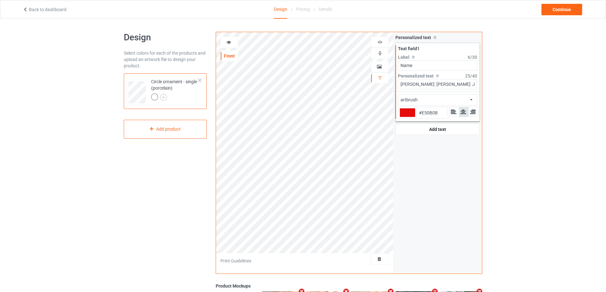
click at [382, 40] on img at bounding box center [380, 42] width 6 height 6
type input "#e50b0b"
click at [559, 10] on div "Continue" at bounding box center [561, 9] width 41 height 11
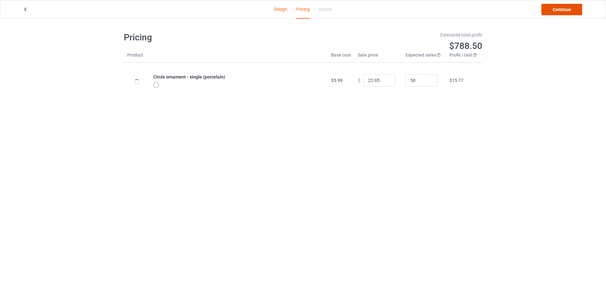
click at [559, 10] on link "Continue" at bounding box center [561, 9] width 41 height 11
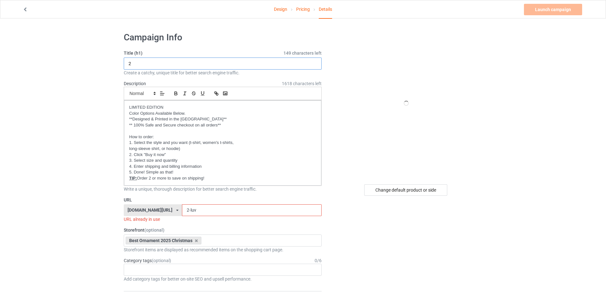
drag, startPoint x: 129, startPoint y: 64, endPoint x: 121, endPoint y: 63, distance: 8.4
type input "4"
drag, startPoint x: 177, startPoint y: 210, endPoint x: 171, endPoint y: 211, distance: 5.8
click at [182, 211] on input "2-luv" at bounding box center [251, 211] width 139 height 12
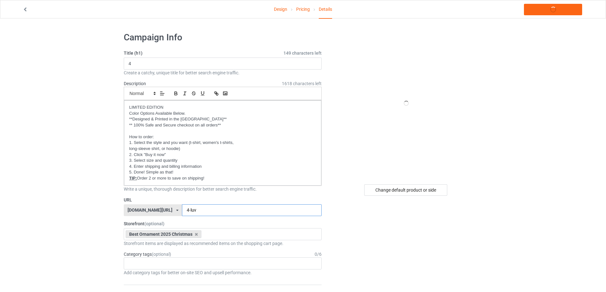
type input "4-luv"
click at [547, 11] on link "Launch campaign" at bounding box center [553, 9] width 58 height 11
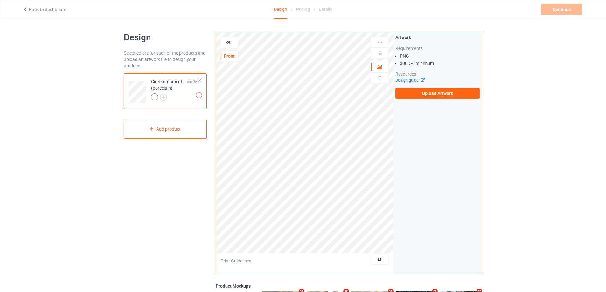
click at [439, 87] on div "Artwork Requirements PNG 300 DPI minimum Resources Design guide Upload Artwork" at bounding box center [437, 66] width 84 height 65
click at [440, 96] on label "Upload Artwork" at bounding box center [437, 93] width 84 height 11
click at [0, 0] on input "Upload Artwork" at bounding box center [0, 0] width 0 height 0
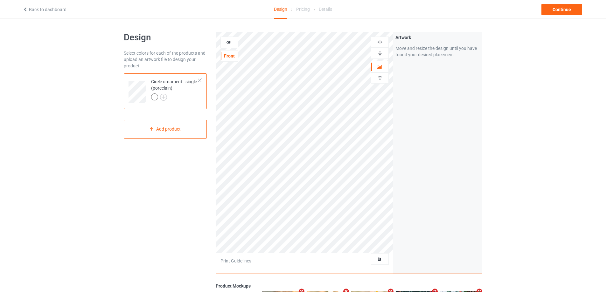
click at [380, 42] on img at bounding box center [380, 42] width 6 height 6
click at [228, 43] on icon at bounding box center [228, 41] width 5 height 4
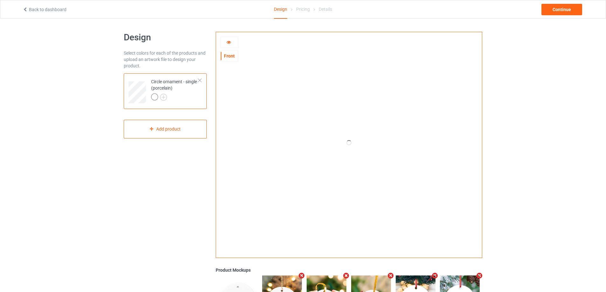
click at [228, 43] on icon at bounding box center [228, 41] width 5 height 4
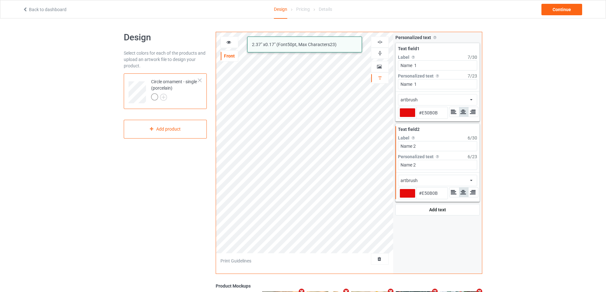
type input "#e50b0b"
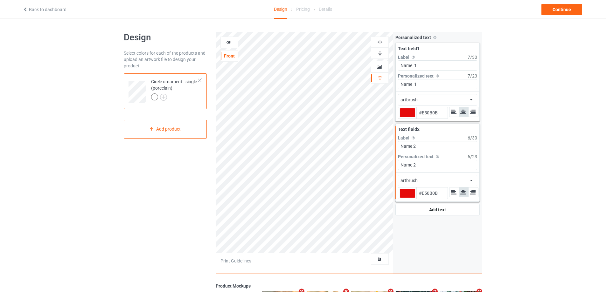
type input "#e50b0b"
click at [422, 64] on input "Name 1" at bounding box center [437, 65] width 79 height 10
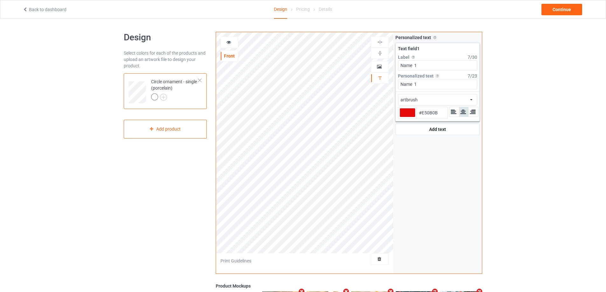
type input "#e50b0b"
type input "Name"
type input "#e50b0b"
type input "Name"
type input "#e50b0b"
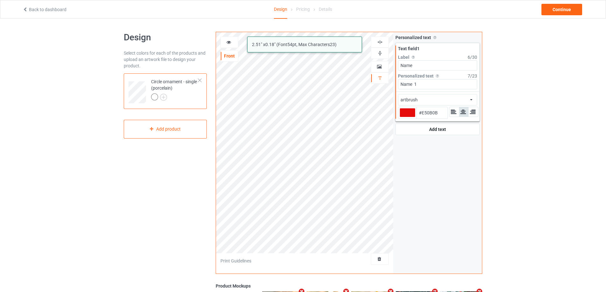
click at [392, 83] on div "artbrush 2.51 " x 0.18 " (Font 54 pt, Max Characters 23 ) Front Artwork Persona…" at bounding box center [349, 153] width 267 height 242
type input "Y"
type input "#e50b0b"
type input "Yu"
type input "#e50b0b"
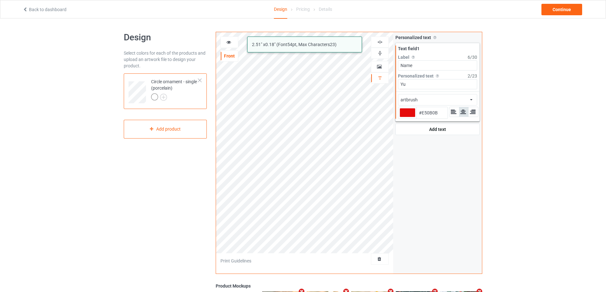
type input "Yur"
type input "#e50b0b"
type input "Yuri"
type input "#e50b0b"
type input "Yuri"
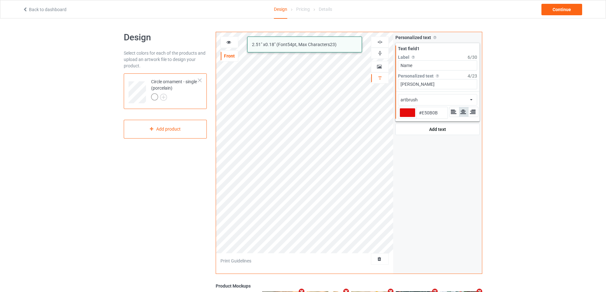
type input "#e50b0b"
type input "Yuri"
type input "#e50b0b"
type input "Yuri H"
type input "#e50b0b"
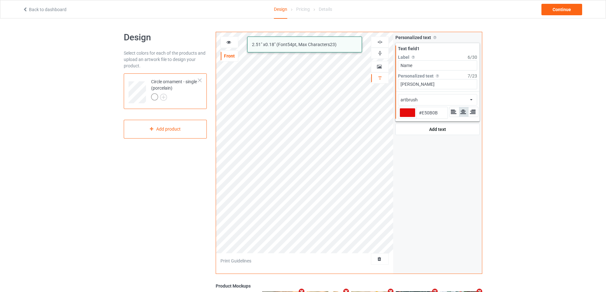
type input "Yuri Hy"
type input "#e50b0b"
type input "Yuri Hyu"
type input "#e50b0b"
type input "Yuri Hyun"
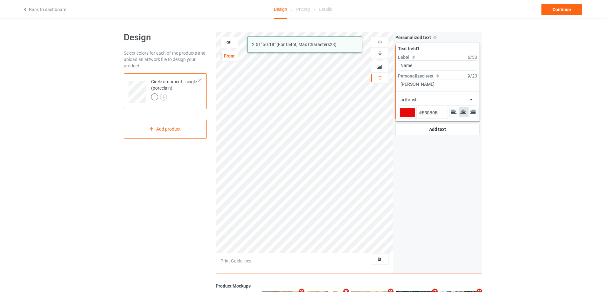
type input "#e50b0b"
type input "Yuri Hyuna"
type input "#e50b0b"
type input "Yuri Hyuna"
type input "#e50b0b"
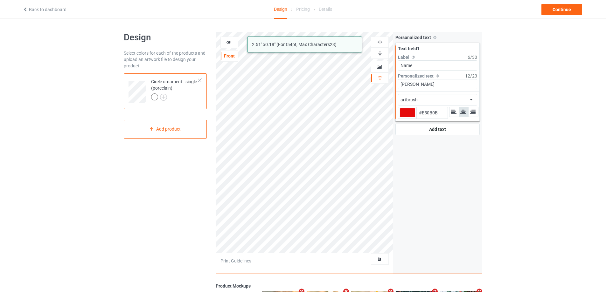
type input "Yuri Hyuna"
type input "#e50b0b"
type input "Yuri Hy"
type input "#e50b0b"
type input "Yuri H"
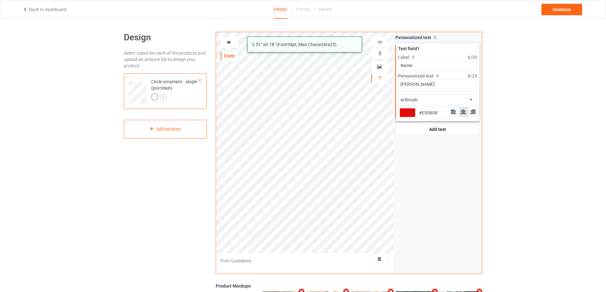
type input "#e50b0b"
type input "Yuri"
type input "#e50b0b"
type input "Yuri"
type input "#e50b0b"
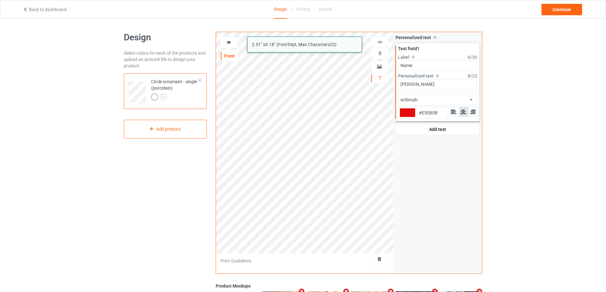
type input "Yuri"
type input "#e50b0b"
type input "Yur"
type input "#e50b0b"
type input "Yu"
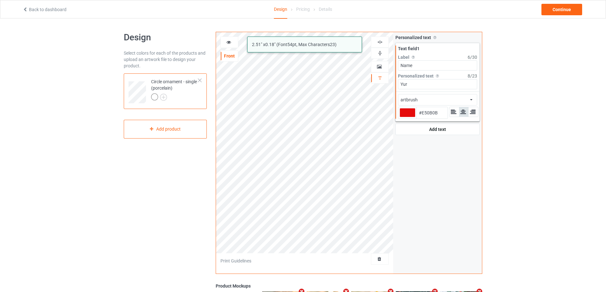
type input "#e50b0b"
type input "Y"
type input "#e50b0b"
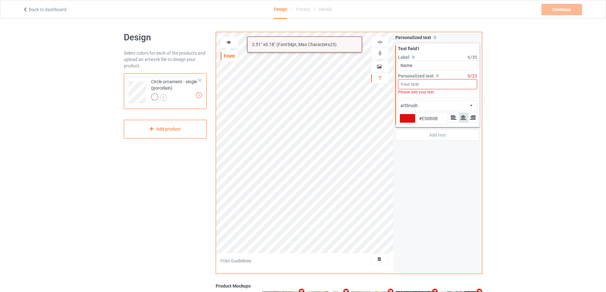
type input "S"
type input "#e50b0b"
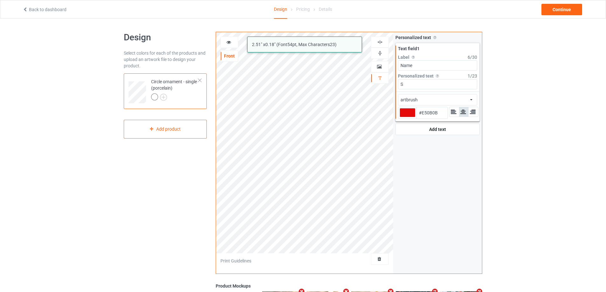
type input "So"
type input "#e50b0b"
type input "Sop"
type input "#e50b0b"
type input "Soph"
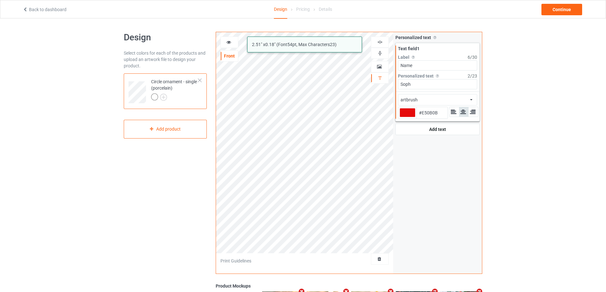
type input "#e50b0b"
type input "Sophi"
type input "#e50b0b"
type input "[PERSON_NAME]"
type input "#e50b0b"
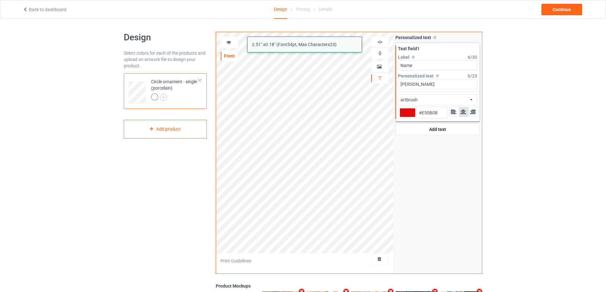
type input "[PERSON_NAME]"
type input "#e50b0b"
type input "[PERSON_NAME]"
type input "#e50b0b"
type input "Sophia d"
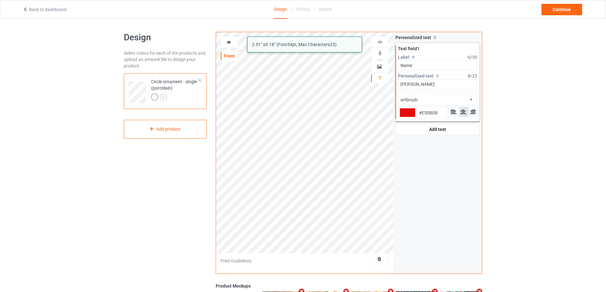
type input "#e50b0b"
type input "Sophia di"
type input "#e50b0b"
type input "Sophia d"
type input "#e50b0b"
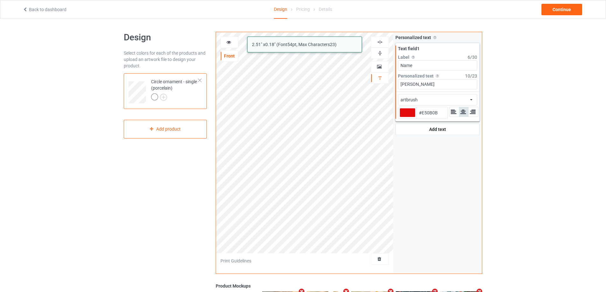
type input "[PERSON_NAME]"
type input "#e50b0b"
type input "Sophia D"
type input "#e50b0b"
type input "Sophia Di"
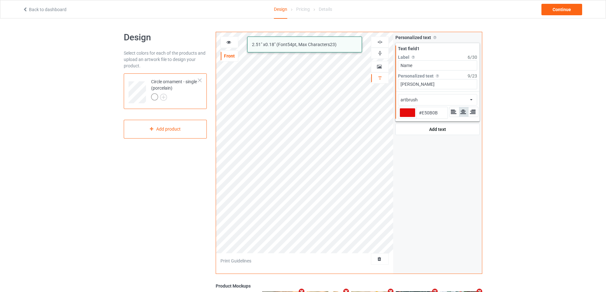
type input "#e50b0b"
type input "Sophia Dia"
type input "#e50b0b"
type input "Sophia Dian"
type input "#e50b0b"
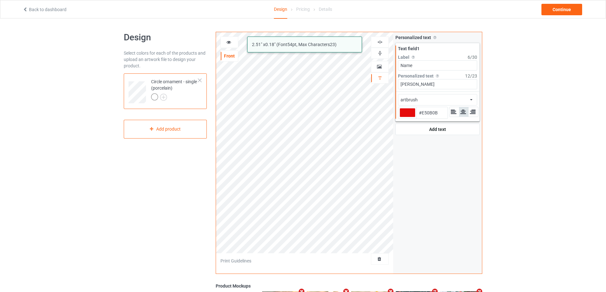
type input "Sophia Diana"
type input "#e50b0b"
type input "Sophia Diana"
type input "#e50b0b"
type input "Sophia Diana"
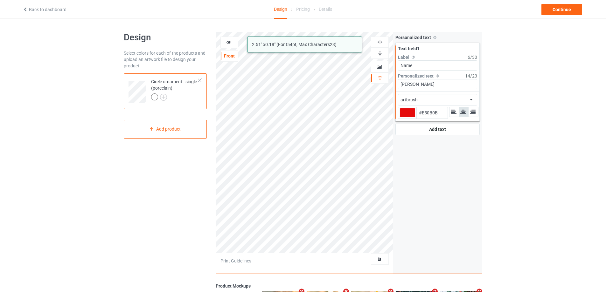
type input "#e50b0b"
type input "Sophia Diana O"
type input "#e50b0b"
type input "Sophia Diana Ol"
type input "#e50b0b"
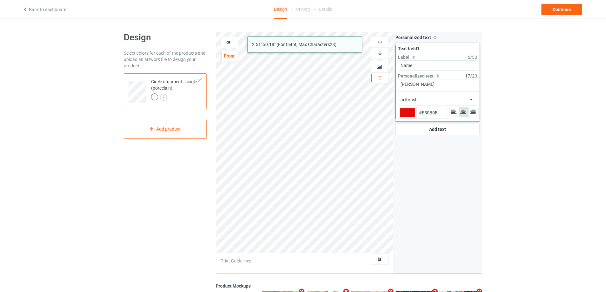
type input "Sophia Diana Oli"
type input "#e50b0b"
type input "Sophia Diana Oliv"
type input "#e50b0b"
type input "Sophia Diana Olive"
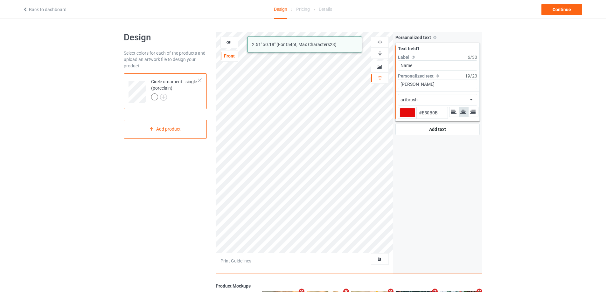
type input "#e50b0b"
type input "Sophia Diana Oliv"
type input "#e50b0b"
type input "Sophia Diana Oli"
type input "#e50b0b"
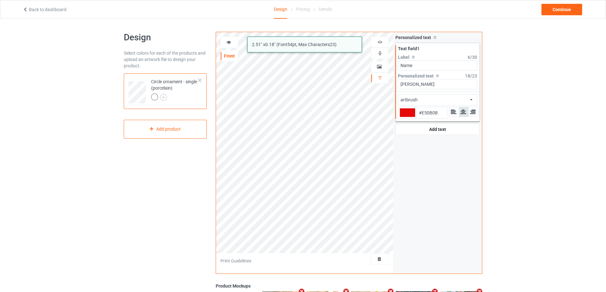
type input "Sophia Diana Ol"
type input "#e50b0b"
type input "Sophia Diana O"
type input "#e50b0b"
type input "Sophia Diana"
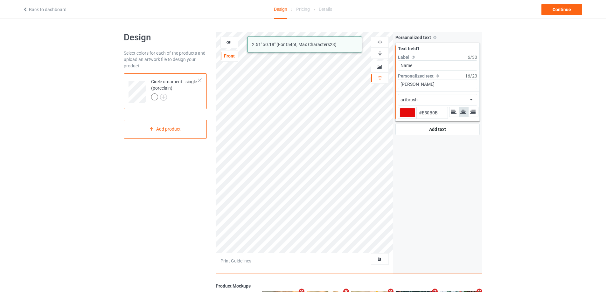
type input "#e50b0b"
type input "Sophia Diana T"
type input "#e50b0b"
type input "Sophia Diana Ta"
type input "#e50b0b"
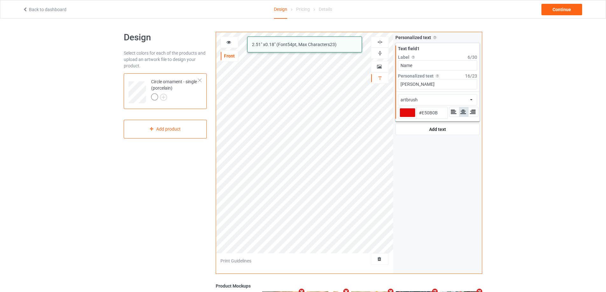
type input "Sophia Diana Tay"
type input "#e50b0b"
type input "Sophia Diana Tayl"
type input "#e50b0b"
type input "Sophia Diana Taylo"
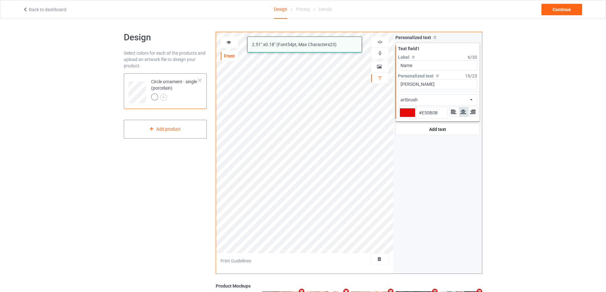
type input "#e50b0b"
type input "Sophia Diana Taylor"
type input "#e50b0b"
type input "Sophia Diana Taylor"
type input "#e50b0b"
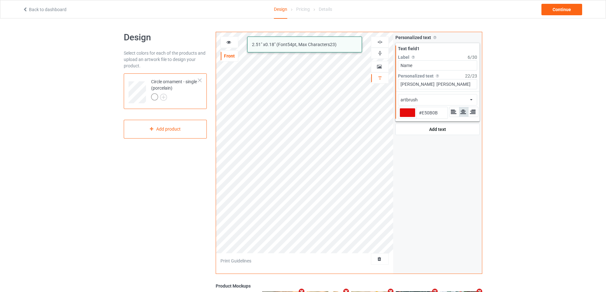
type input "Sophia Diana Taylor"
type input "#e50b0b"
type input "Sophia Diana Taylor A"
type input "#e50b0b"
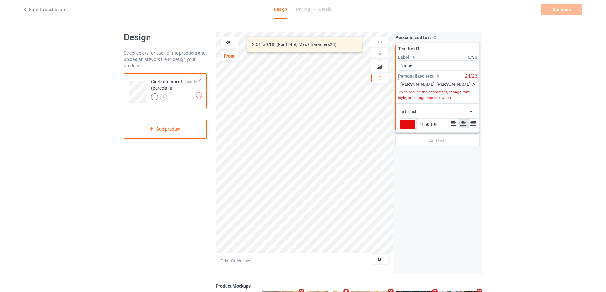
type input "Sophia Diana Taylor An"
type input "#e50b0b"
type input "Sophia Diana Taylor Ann"
type input "#e50b0b"
type input "Sophia Diana Taylor Anna"
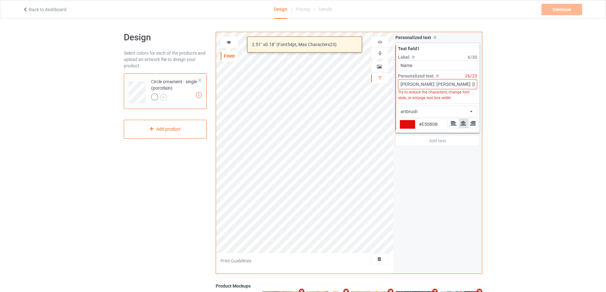
type input "#e50b0b"
type input "Sophia Diana Taylor Anna"
type input "#e50b0b"
type input "Sophia Diana Taylor Anna"
type input "#e50b0b"
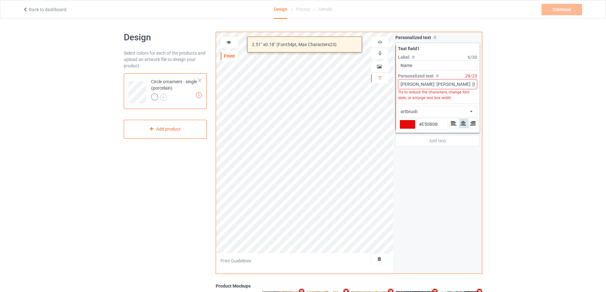
type input "Sophia Diana Taylor Anna L"
type input "#e50b0b"
type input "Sophia Diana Taylor Anna Lu"
type input "#e50b0b"
type input "Sophia Diana Taylor Anna Lum"
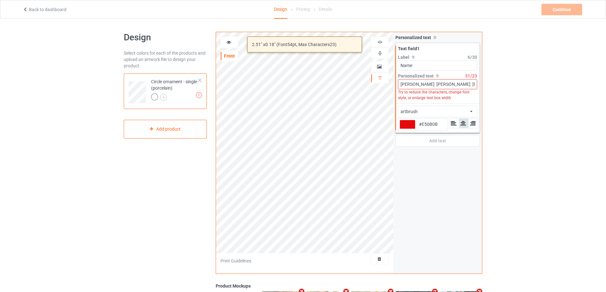
type input "#e50b0b"
type input "Sophia Diana Taylor Anna Lumi"
type input "#e50b0b"
type input "Sophia Diana Taylor Anna Lumi"
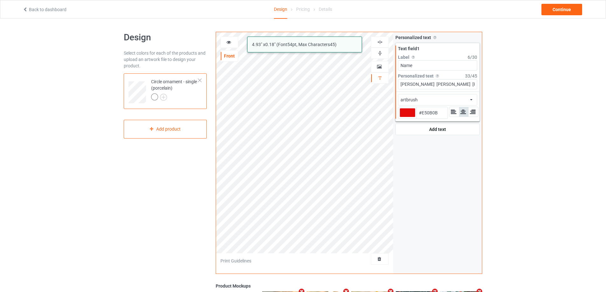
drag, startPoint x: 420, startPoint y: 85, endPoint x: 417, endPoint y: 150, distance: 65.3
click at [417, 150] on div "artbrush 4.93 " x 0.18 " (Font 54 pt, Max Characters 45 ) Front Artwork Persona…" at bounding box center [349, 153] width 267 height 242
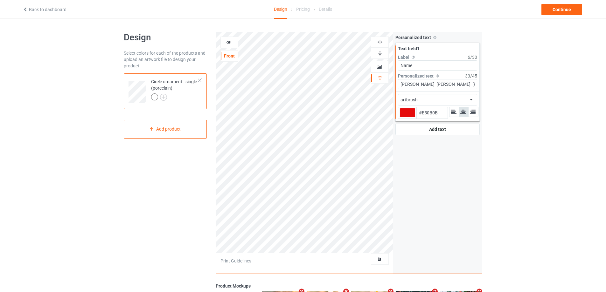
click at [381, 40] on img at bounding box center [380, 42] width 6 height 6
click at [381, 41] on img at bounding box center [380, 42] width 6 height 6
click at [416, 85] on input "Sophia Diana Taylor Anna Lumi" at bounding box center [437, 84] width 79 height 10
type input "#e50b0b"
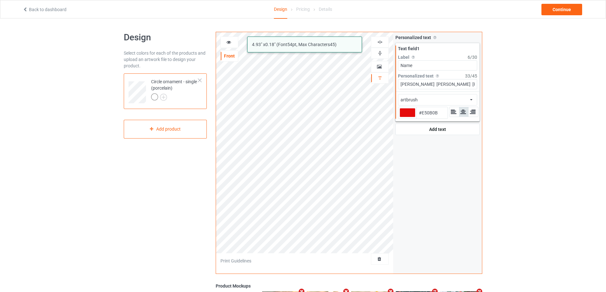
type input "Sophia Diana Taylor Anna Lumi"
click at [429, 85] on input "Sophia Diana Taylor Anna Lumi" at bounding box center [437, 84] width 79 height 10
type input "#e50b0b"
type input "Sophia Diana Taylor Anna Lumi"
click at [442, 85] on input "Sophia Diana Taylor Anna Lumi" at bounding box center [437, 84] width 79 height 10
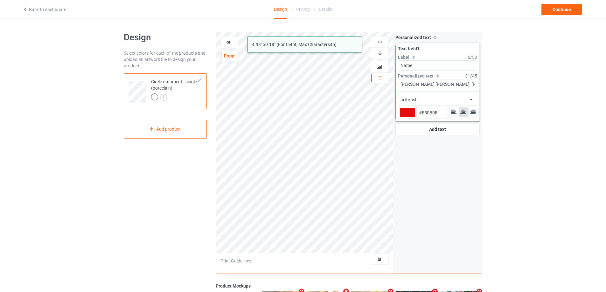
type input "#e50b0b"
type input "Sophia Diana Taylor Anna Lumi"
click at [454, 85] on input "Sophia Diana Taylor Anna Lumi" at bounding box center [437, 84] width 79 height 10
type input "#e50b0b"
type input "Sophia Diana Taylor Anna Lumi"
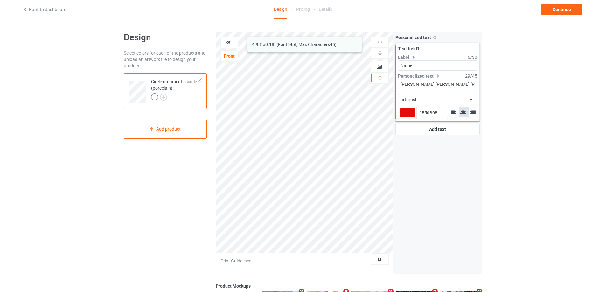
type input "#e50b0b"
type input "Sophia Diana Taylor Anna Lumi"
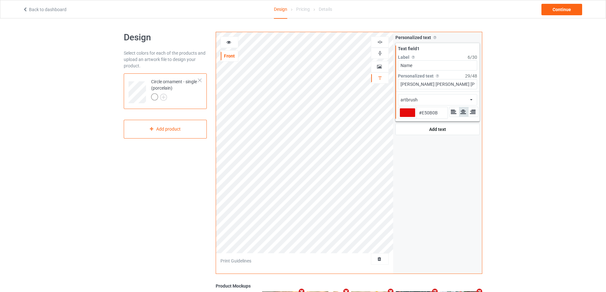
type input "#e50b0b"
click at [230, 43] on icon at bounding box center [228, 41] width 5 height 4
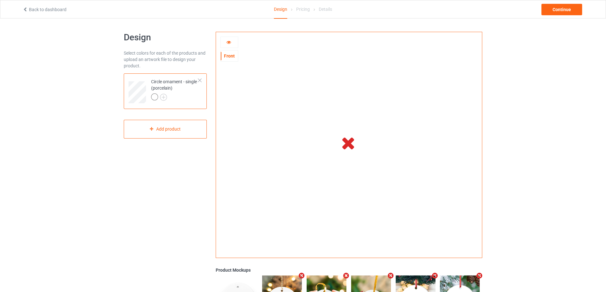
click at [228, 44] on icon at bounding box center [228, 41] width 5 height 4
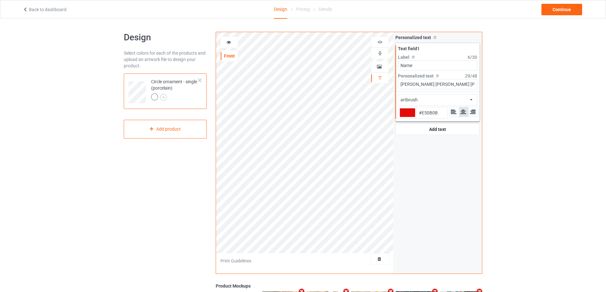
click at [230, 42] on icon at bounding box center [228, 41] width 5 height 4
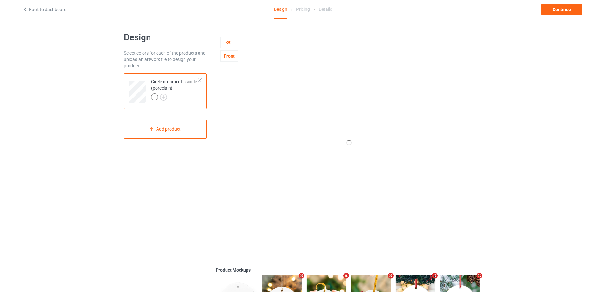
click at [230, 42] on icon at bounding box center [228, 41] width 5 height 4
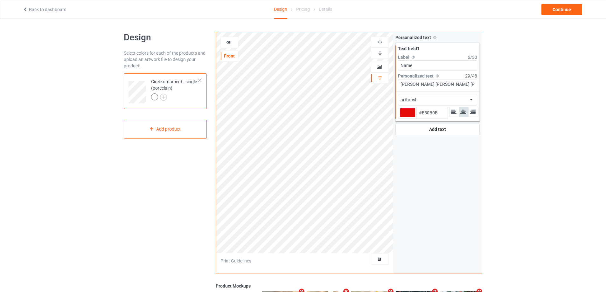
click at [230, 42] on icon at bounding box center [228, 41] width 5 height 4
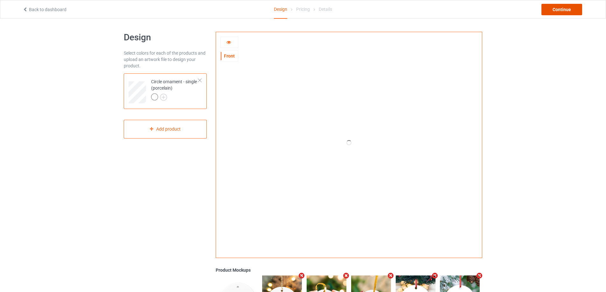
click at [576, 4] on div "Continue" at bounding box center [561, 9] width 41 height 11
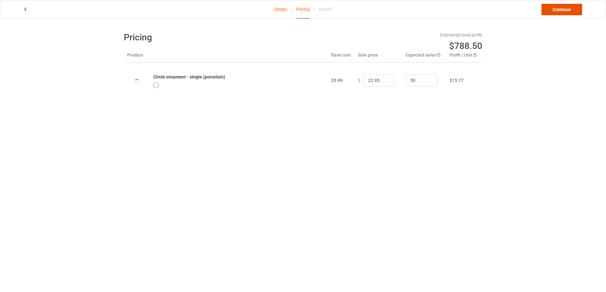
click at [575, 4] on link "Continue" at bounding box center [561, 9] width 41 height 11
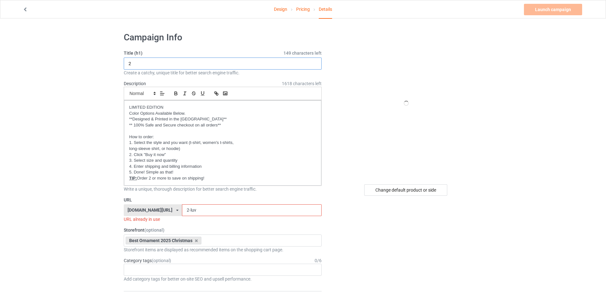
drag, startPoint x: 137, startPoint y: 63, endPoint x: 115, endPoint y: 63, distance: 22.9
type input "5"
drag, startPoint x: 178, startPoint y: 210, endPoint x: 173, endPoint y: 210, distance: 4.1
click at [182, 210] on input "2-luv" at bounding box center [251, 211] width 139 height 12
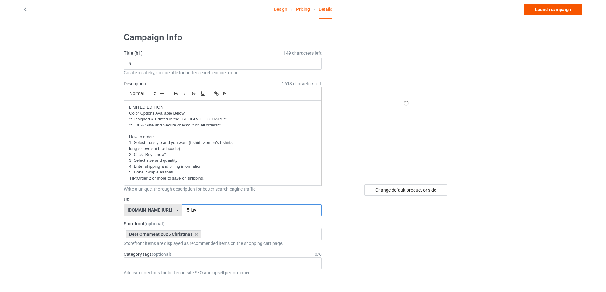
type input "5-luv"
click at [559, 9] on link "Launch campaign" at bounding box center [553, 9] width 58 height 11
